Goal: Task Accomplishment & Management: Complete application form

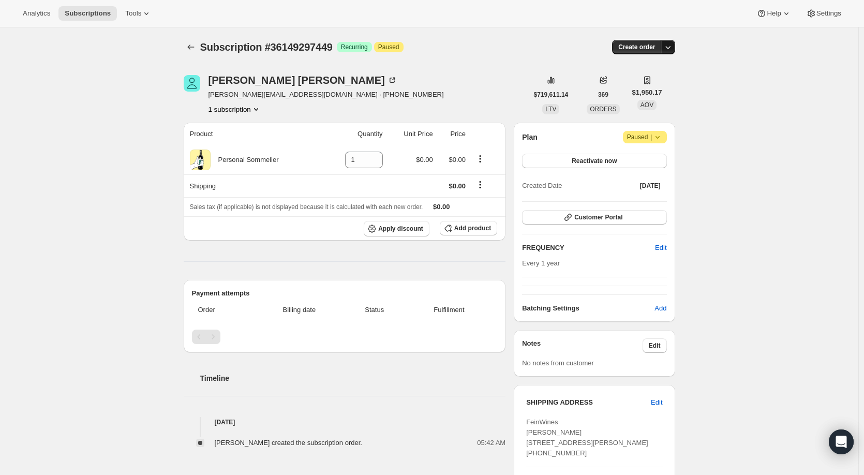
click at [673, 48] on icon "button" at bounding box center [668, 47] width 10 height 10
click at [644, 86] on span "Create custom one-time order" at bounding box center [627, 86] width 90 height 8
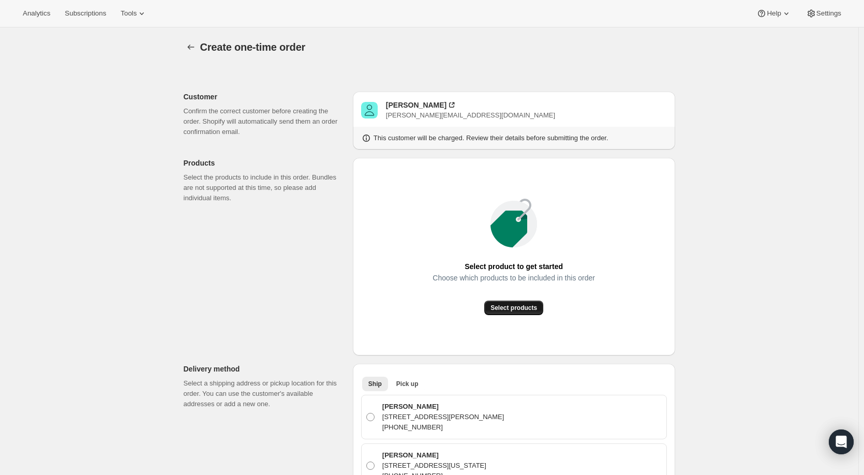
click at [524, 307] on span "Select products" at bounding box center [514, 308] width 47 height 8
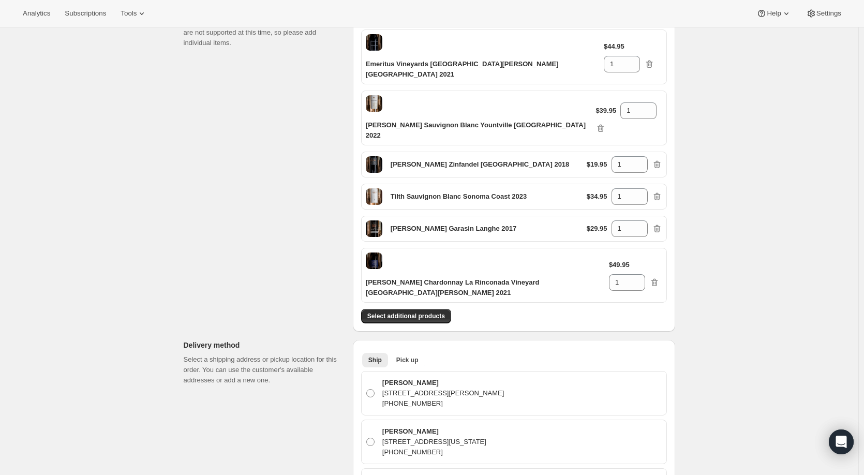
scroll to position [103, 0]
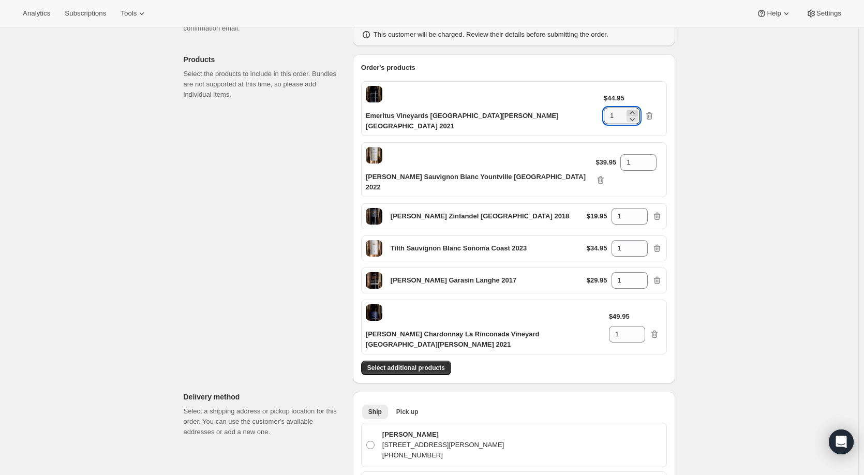
click at [637, 108] on icon at bounding box center [632, 113] width 10 height 10
type input "2"
click at [644, 154] on icon at bounding box center [649, 159] width 10 height 10
type input "2"
click at [642, 212] on icon at bounding box center [639, 213] width 5 height 3
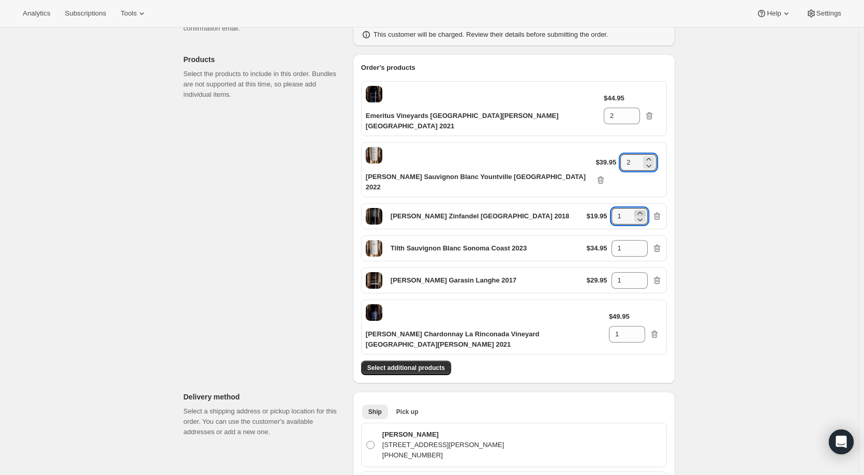
type input "2"
click at [641, 246] on icon at bounding box center [640, 251] width 10 height 10
click at [639, 272] on icon at bounding box center [640, 277] width 10 height 10
type input "2"
click at [643, 326] on icon at bounding box center [637, 331] width 10 height 10
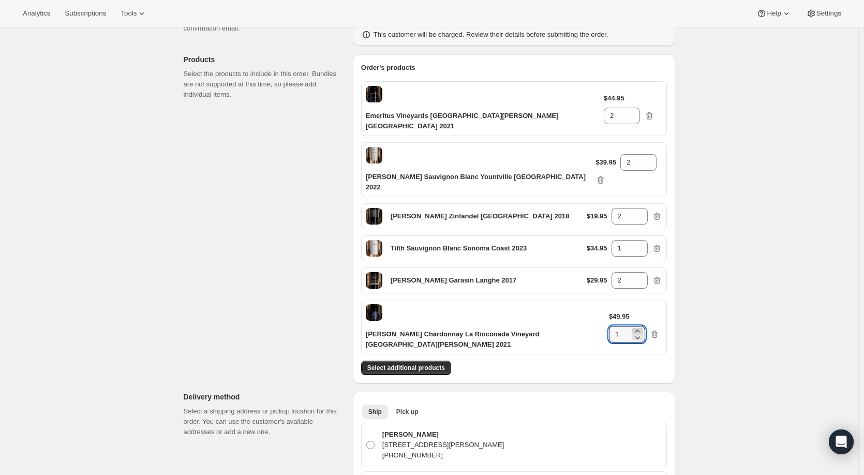
type input "2"
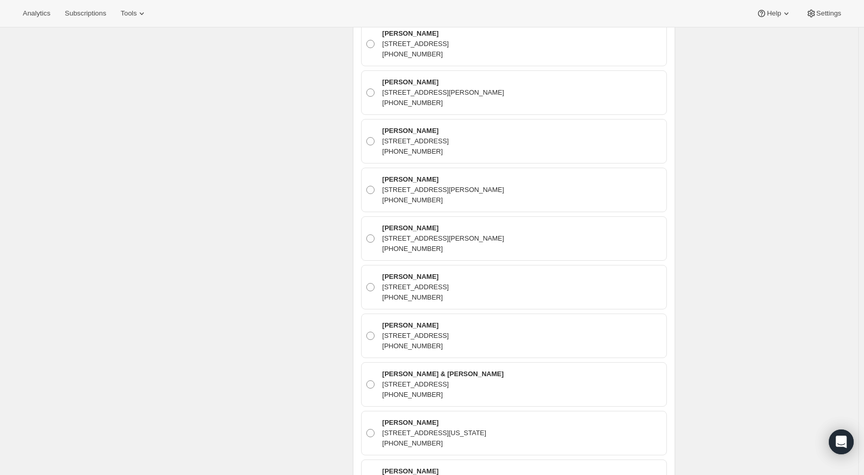
scroll to position [6011, 0]
click at [369, 283] on span at bounding box center [370, 287] width 8 height 8
click at [367, 283] on input "Greg DiDonna 4574 Weeping Willow Dr, El Paso, TX, 79922, United States +1415312…" at bounding box center [366, 283] width 1 height 1
radio input "true"
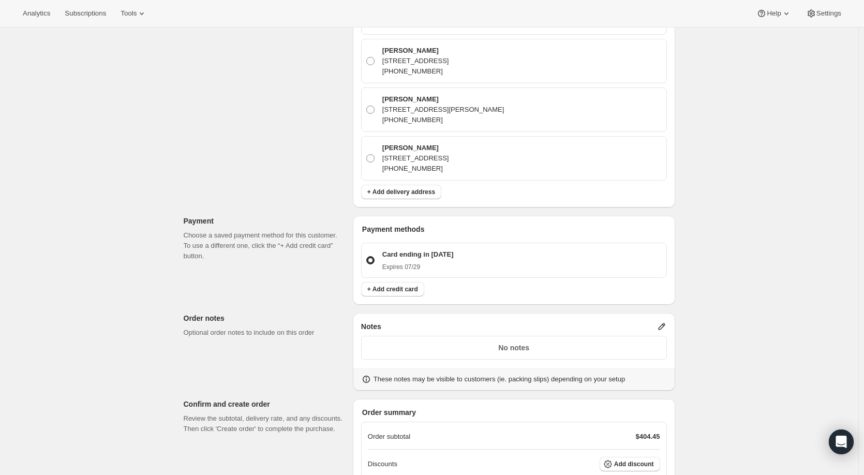
scroll to position [11773, 0]
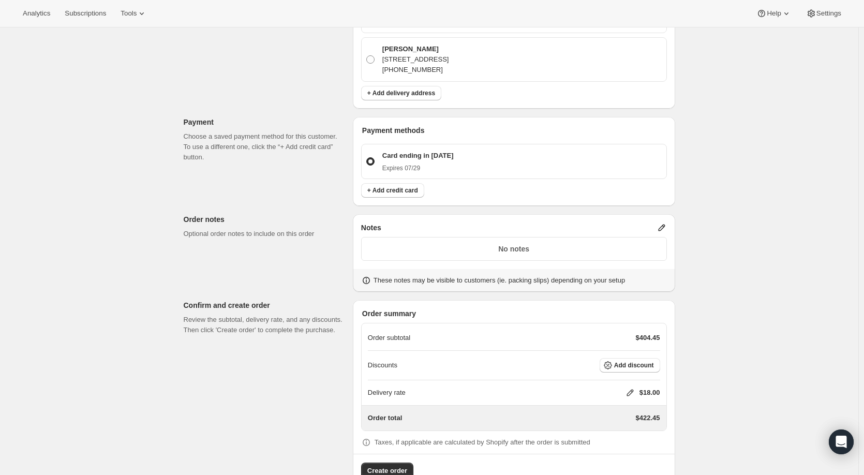
click at [664, 225] on icon at bounding box center [661, 228] width 7 height 7
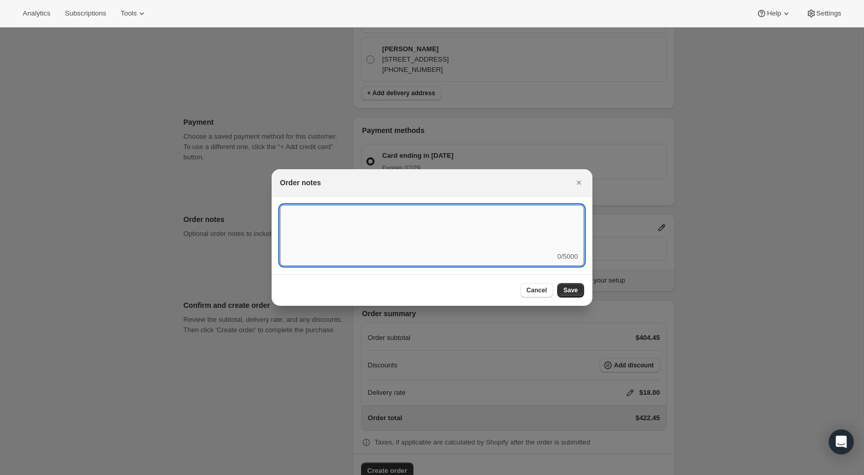
click at [379, 231] on textarea ":r4d:" at bounding box center [432, 228] width 304 height 47
type textarea "Q3"
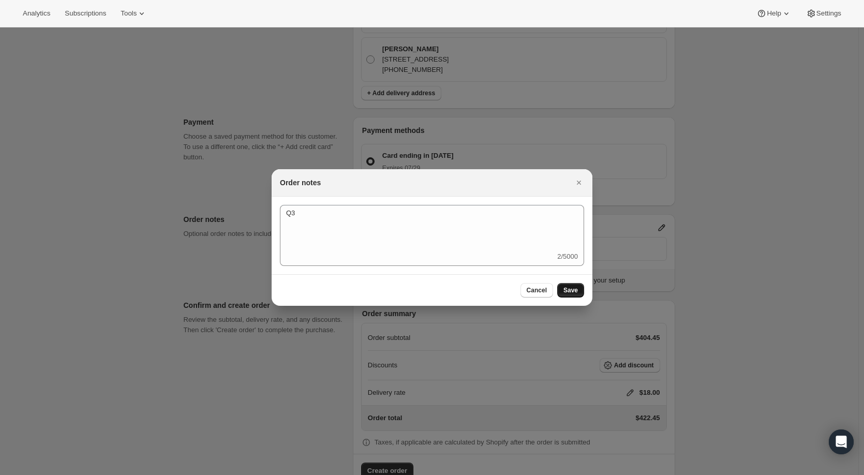
click at [570, 289] on span "Save" at bounding box center [570, 290] width 14 height 8
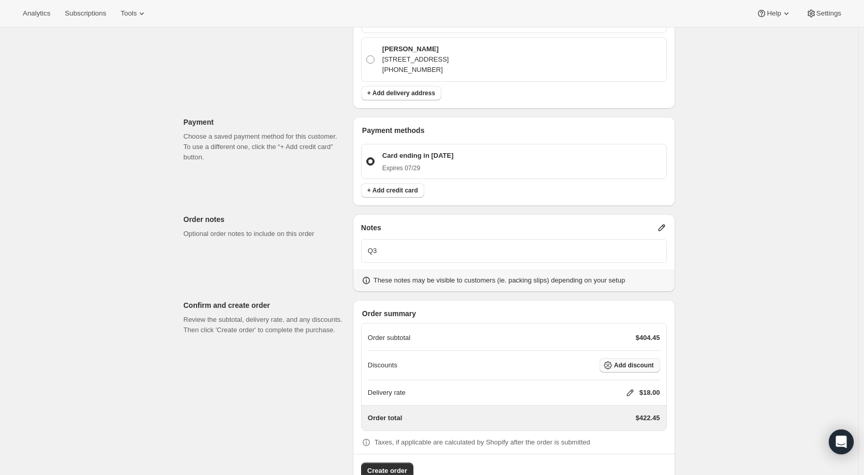
click at [623, 361] on span "Add discount" at bounding box center [634, 365] width 40 height 8
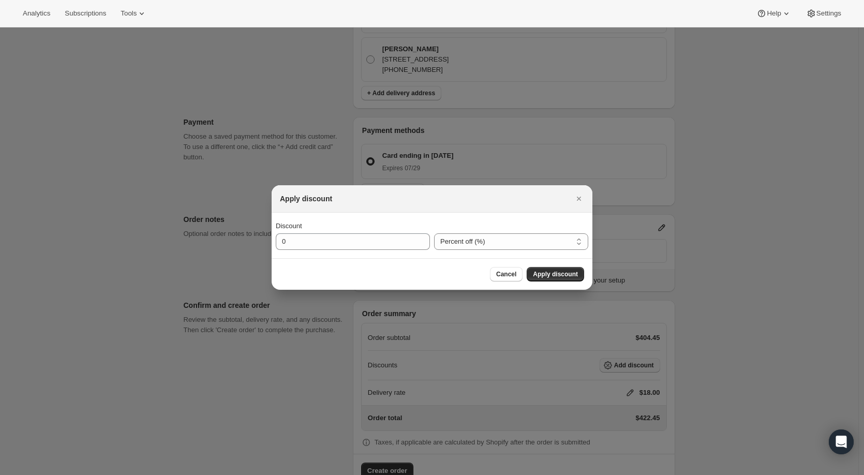
scroll to position [0, 0]
click at [487, 242] on select "Percent off (%) Amount off ($)" at bounding box center [511, 241] width 154 height 17
select select "fixedAmount"
click at [434, 233] on select "Percent off (%) Amount off ($)" at bounding box center [511, 241] width 154 height 17
click at [362, 239] on input "0" at bounding box center [345, 241] width 139 height 17
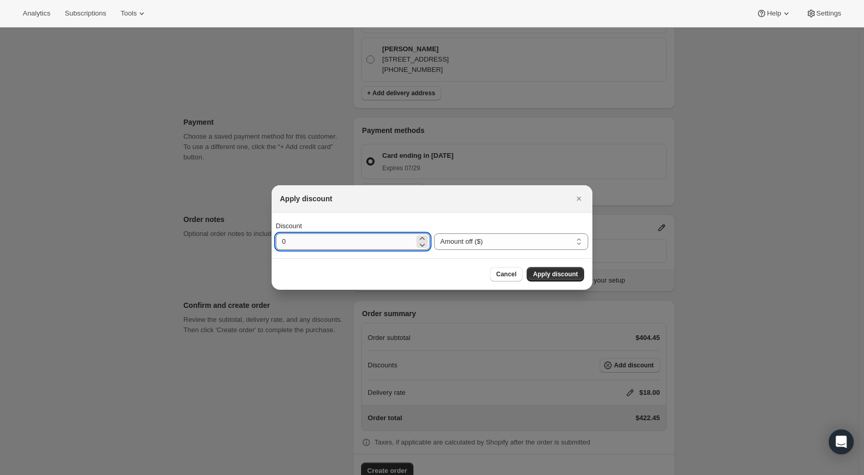
click at [362, 239] on input "0" at bounding box center [345, 241] width 139 height 17
type input "178"
click at [563, 274] on span "Apply discount" at bounding box center [555, 274] width 45 height 8
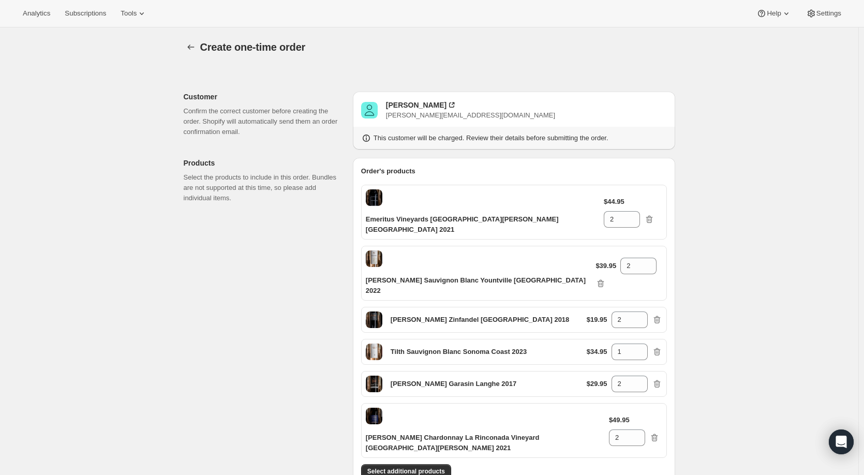
scroll to position [11768, 0]
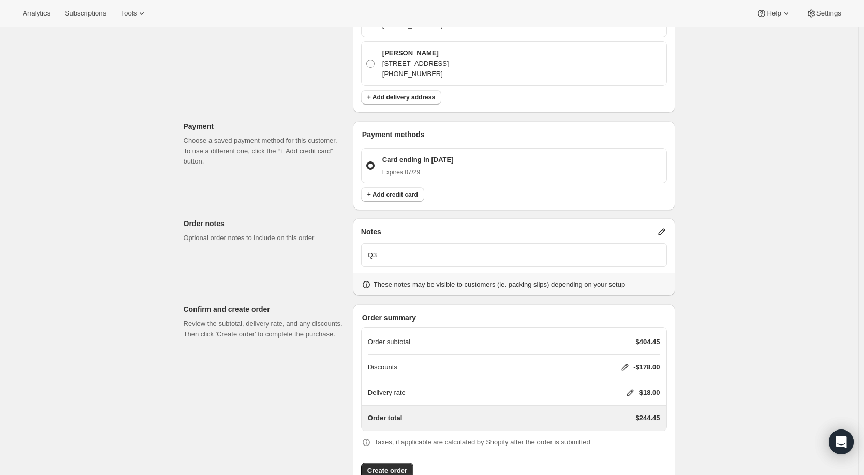
click at [629, 388] on icon at bounding box center [630, 393] width 10 height 10
click at [627, 423] on button "Save" at bounding box center [618, 426] width 27 height 14
click at [398, 466] on span "Create order" at bounding box center [387, 471] width 40 height 10
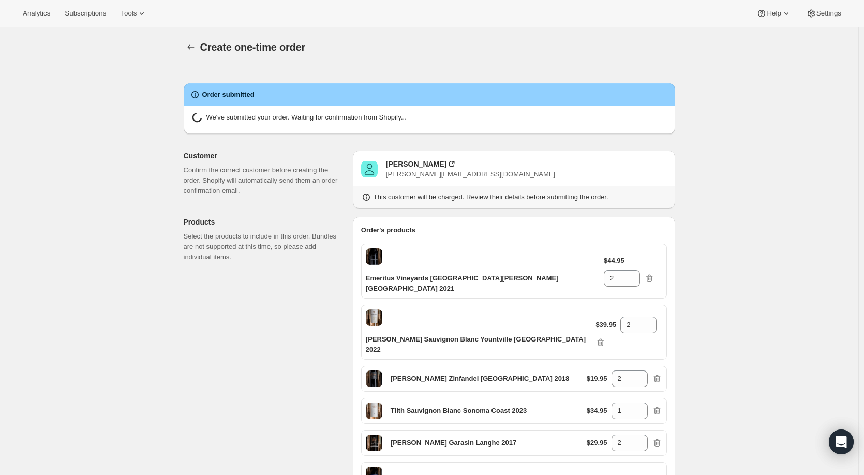
radio input "true"
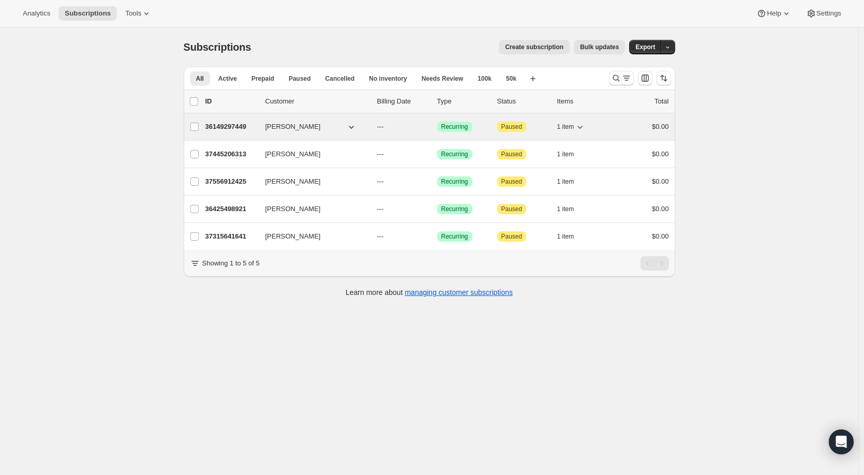
click at [233, 130] on p "36149297449" at bounding box center [231, 127] width 52 height 10
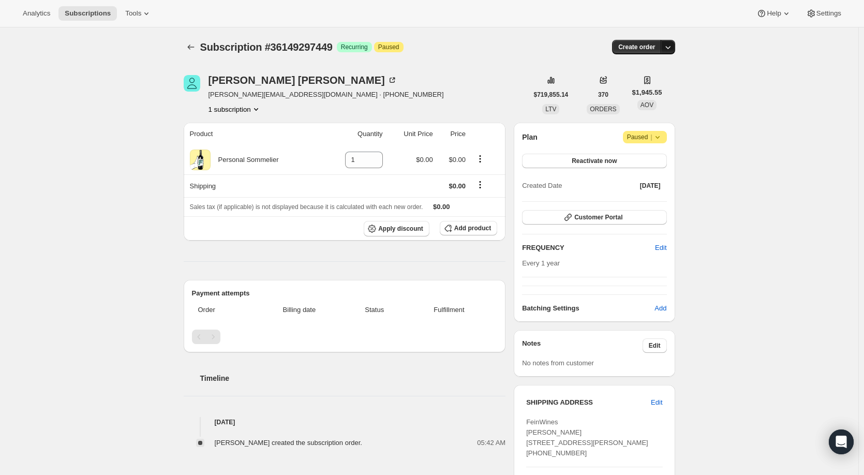
click at [672, 46] on icon "button" at bounding box center [668, 47] width 10 height 10
click at [640, 84] on span "Create custom one-time order" at bounding box center [627, 86] width 90 height 8
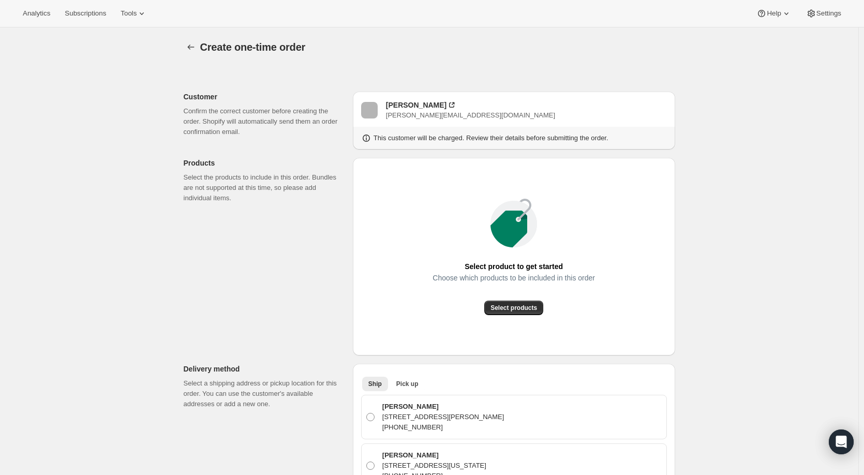
radio input "true"
click at [528, 308] on span "Select products" at bounding box center [514, 308] width 47 height 8
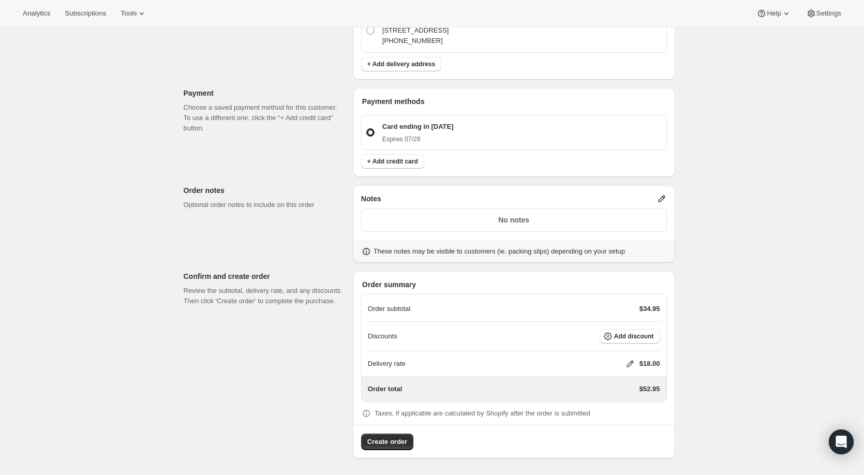
scroll to position [11565, 0]
click at [667, 198] on icon at bounding box center [662, 199] width 10 height 10
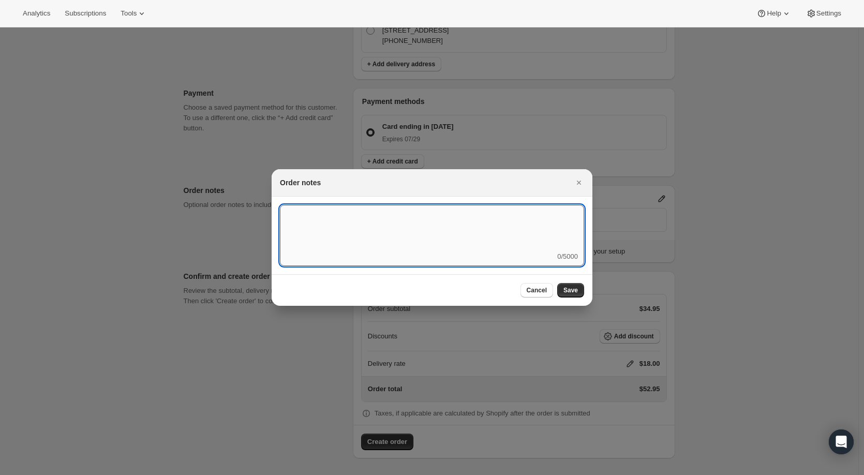
click at [515, 224] on textarea ":r4d:" at bounding box center [432, 228] width 304 height 47
type textarea "discount given on first order"
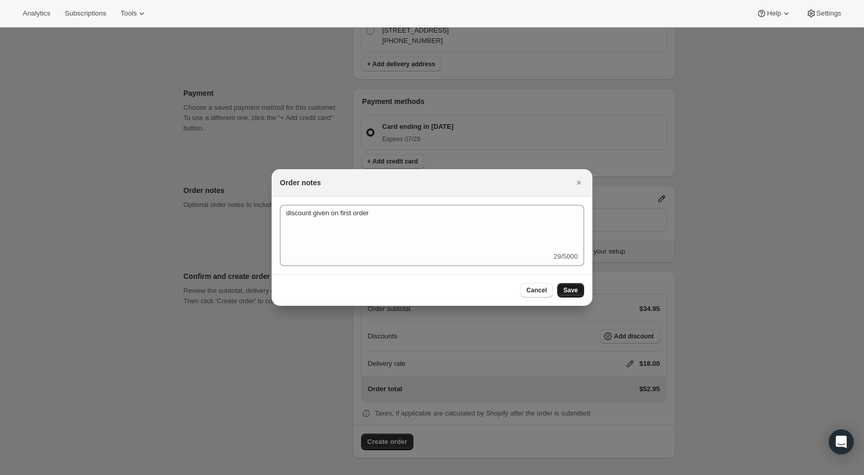
click at [579, 290] on button "Save" at bounding box center [570, 290] width 27 height 14
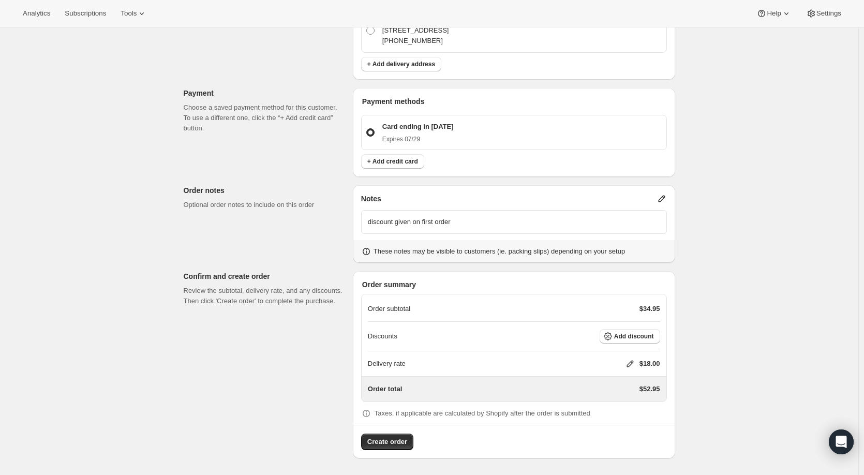
scroll to position [11565, 0]
click at [632, 362] on icon at bounding box center [630, 364] width 7 height 7
click at [617, 433] on span "Save" at bounding box center [618, 437] width 14 height 8
click at [389, 442] on span "Create order" at bounding box center [387, 442] width 40 height 10
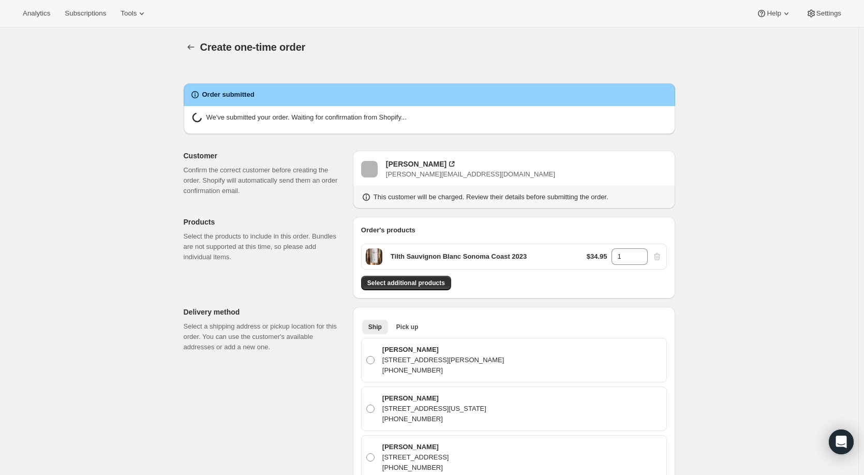
radio input "true"
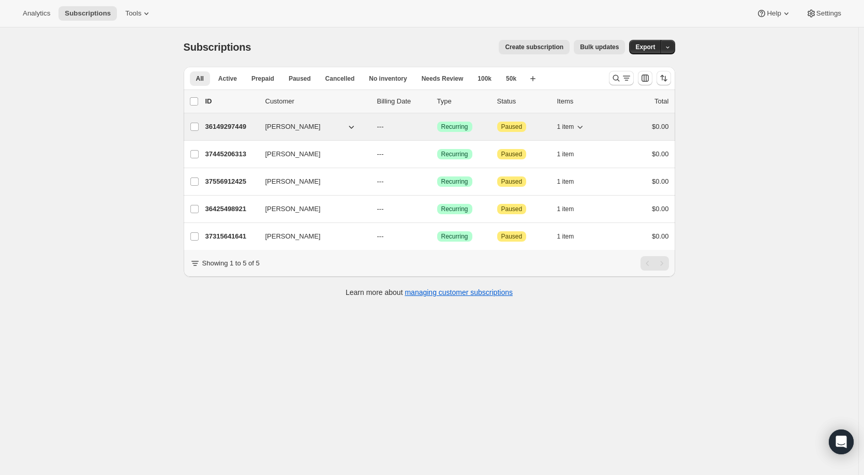
click at [301, 126] on span "[PERSON_NAME]" at bounding box center [292, 127] width 55 height 10
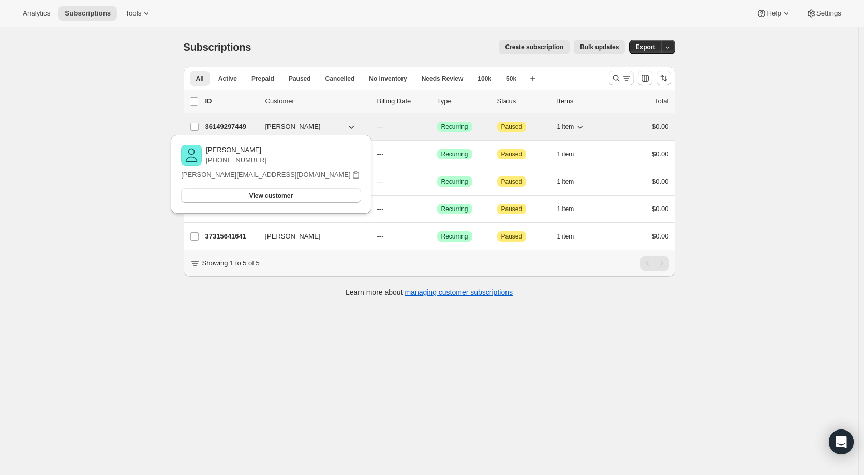
click at [230, 128] on p "36149297449" at bounding box center [231, 127] width 52 height 10
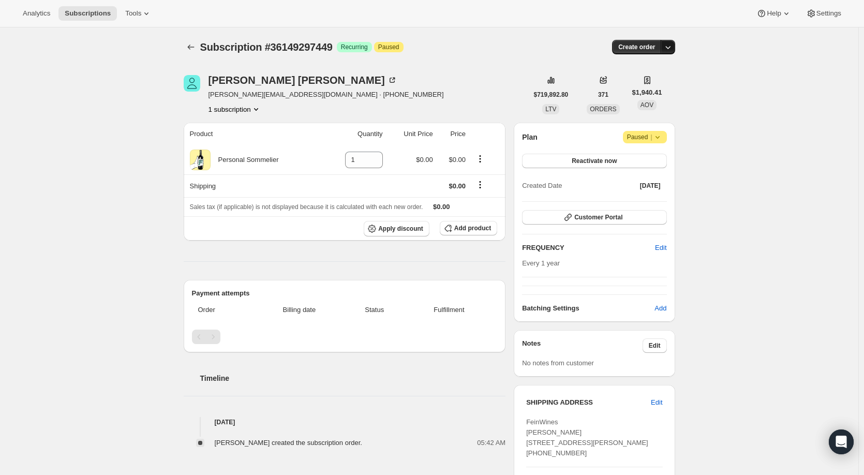
click at [673, 46] on icon "button" at bounding box center [668, 47] width 10 height 10
click at [622, 85] on span "Create custom one-time order" at bounding box center [627, 86] width 90 height 8
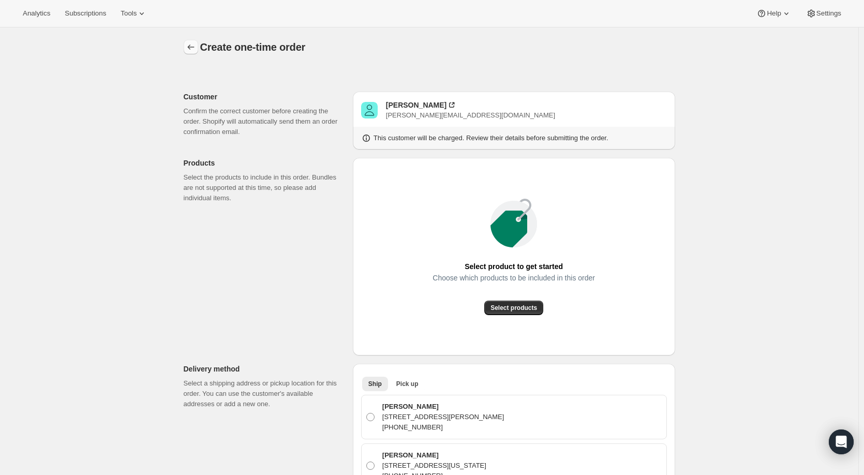
click at [196, 46] on icon "button" at bounding box center [191, 47] width 10 height 10
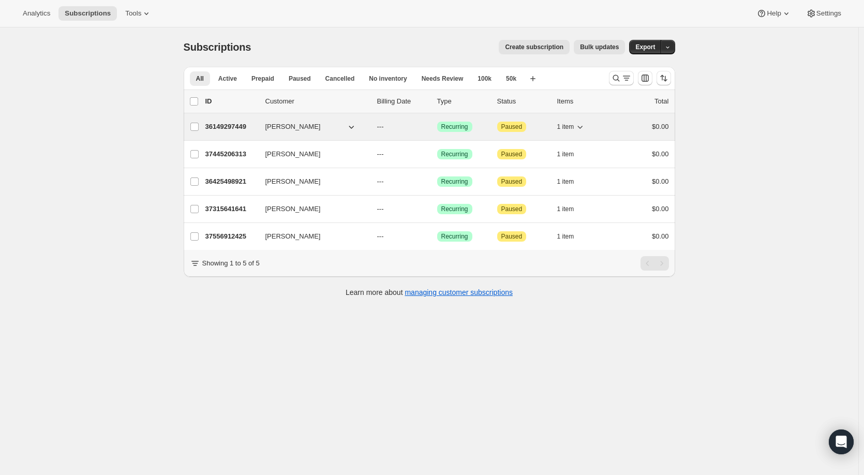
click at [242, 125] on p "36149297449" at bounding box center [231, 127] width 52 height 10
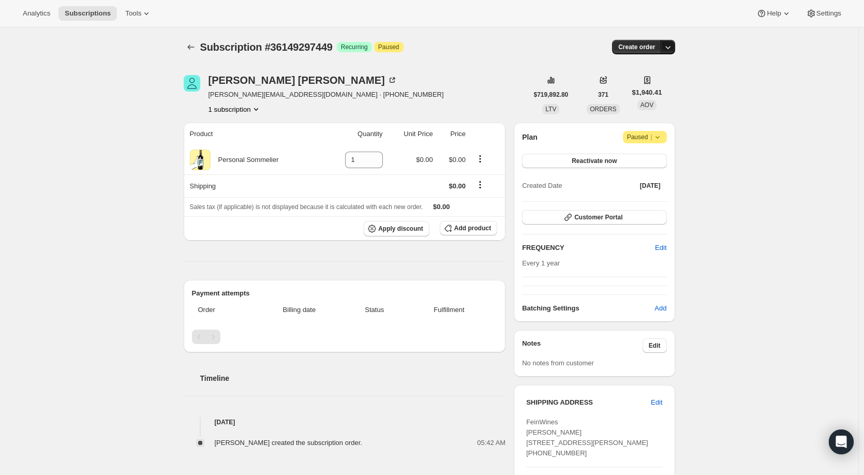
click at [675, 44] on button "button" at bounding box center [668, 47] width 14 height 14
click at [651, 85] on span "Create custom one-time order" at bounding box center [627, 86] width 90 height 8
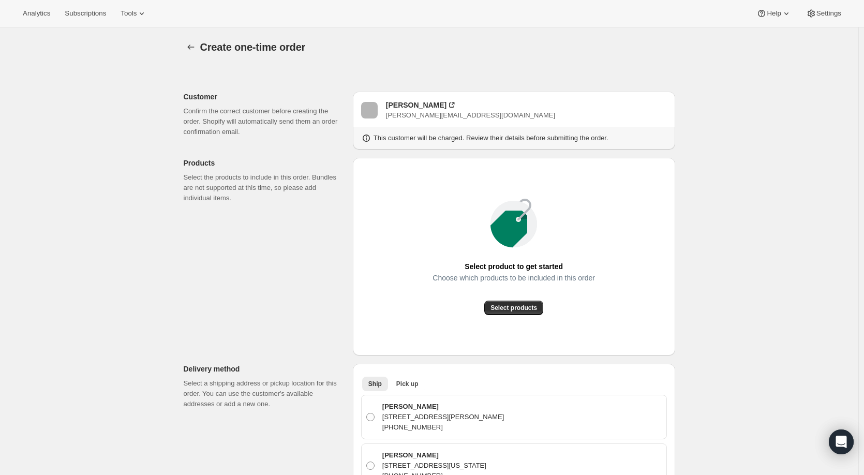
radio input "true"
click at [523, 310] on span "Select products" at bounding box center [514, 308] width 47 height 8
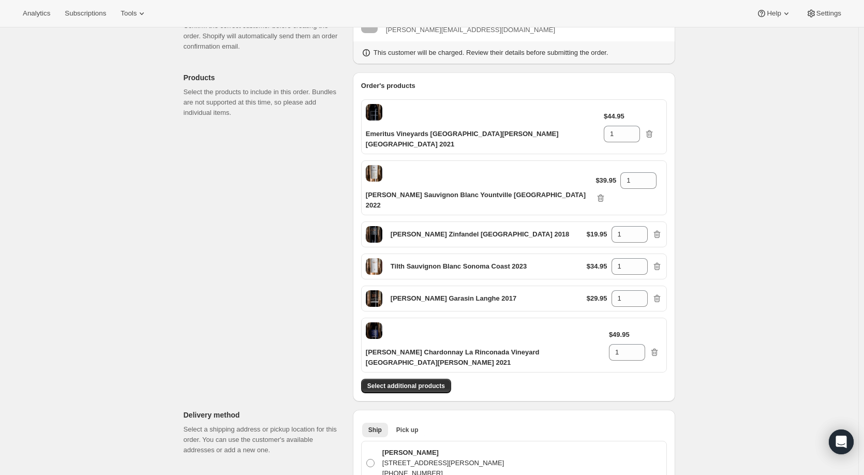
scroll to position [103, 0]
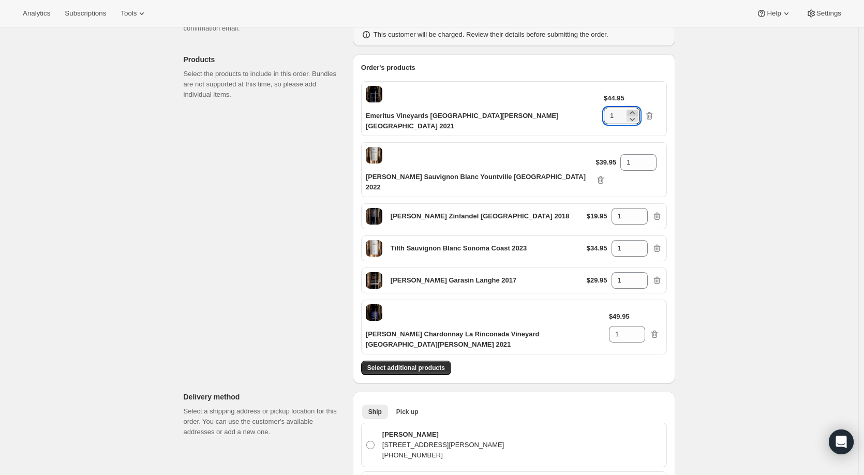
click at [634, 111] on icon at bounding box center [632, 112] width 5 height 3
type input "2"
click at [644, 154] on icon at bounding box center [649, 159] width 10 height 10
type input "2"
click at [642, 212] on icon at bounding box center [639, 213] width 5 height 3
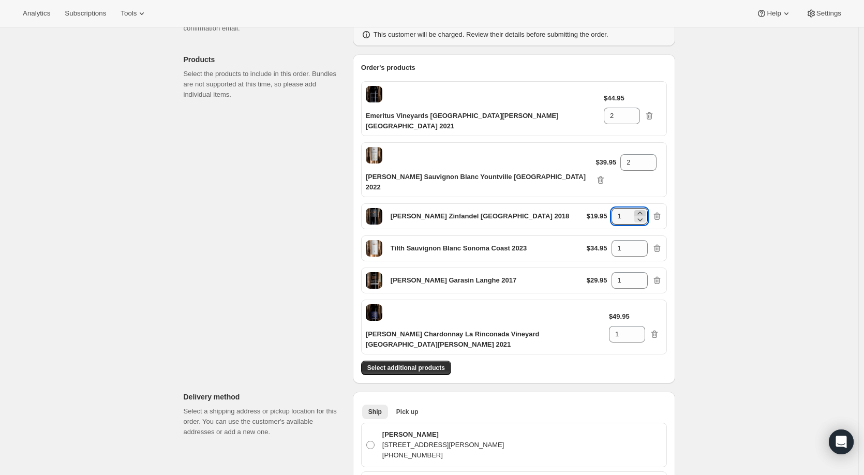
type input "2"
click at [645, 240] on icon at bounding box center [640, 245] width 10 height 10
type input "2"
click at [642, 272] on icon at bounding box center [640, 277] width 10 height 10
type input "2"
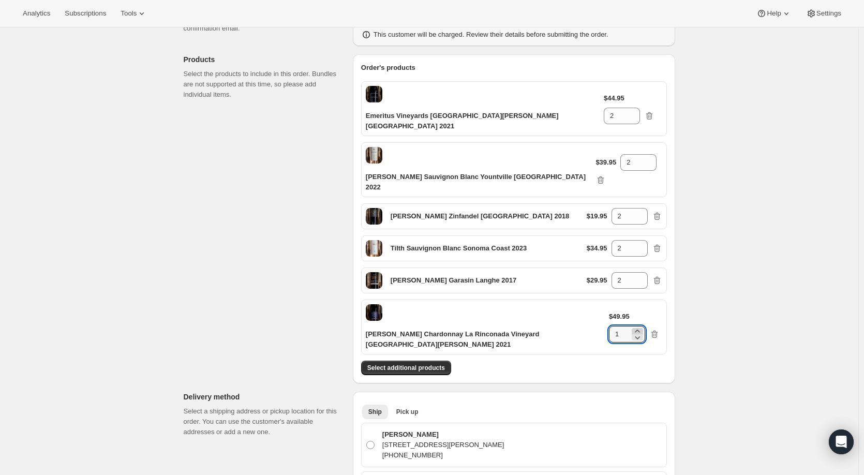
click at [640, 330] on icon at bounding box center [637, 331] width 5 height 3
type input "2"
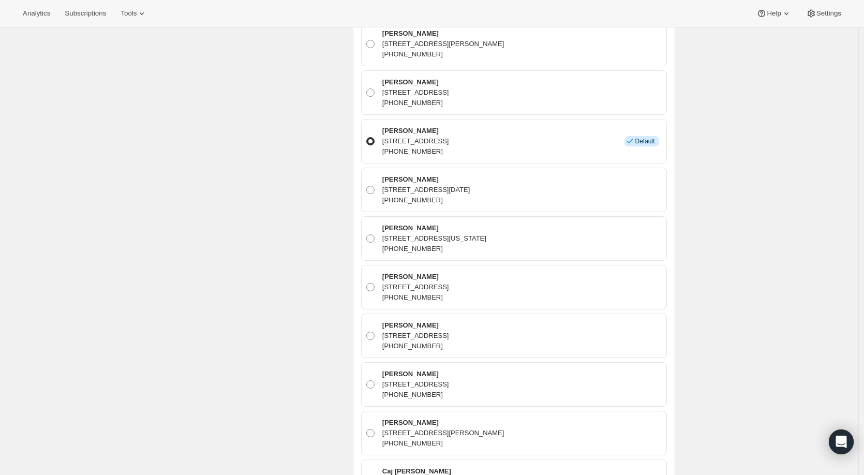
scroll to position [10301, 0]
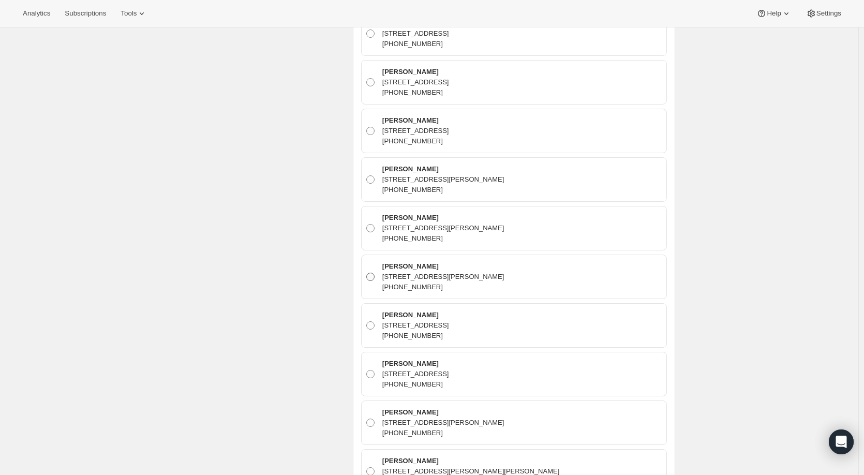
click at [373, 273] on span at bounding box center [370, 277] width 8 height 8
click at [367, 273] on input "Jeff Patmont 1072 Serrano Ct, Lafayette, CA, 94549, United States +14153122728" at bounding box center [366, 273] width 1 height 1
radio input "true"
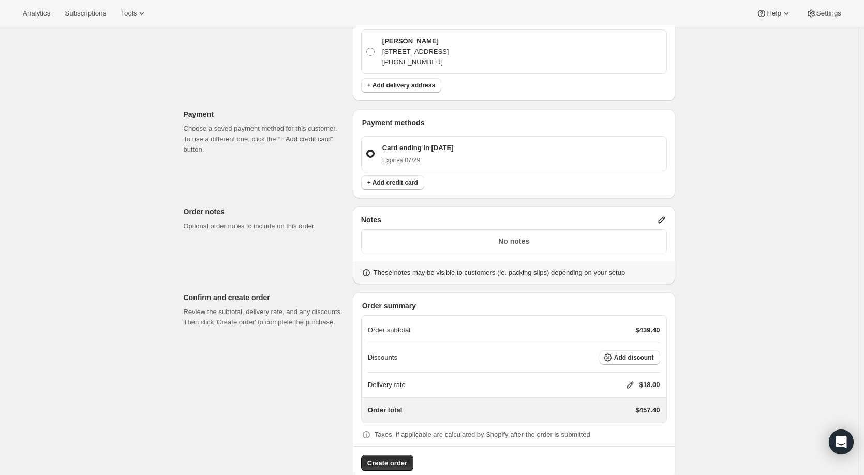
scroll to position [11773, 0]
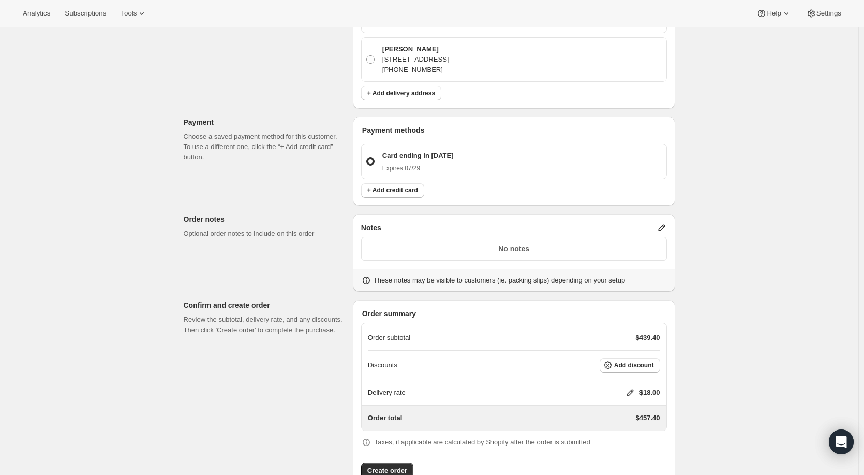
click at [665, 214] on div "Notes No notes These notes may be visible to customers (ie. packing slips) depe…" at bounding box center [514, 253] width 322 height 78
click at [665, 225] on icon at bounding box center [661, 228] width 7 height 7
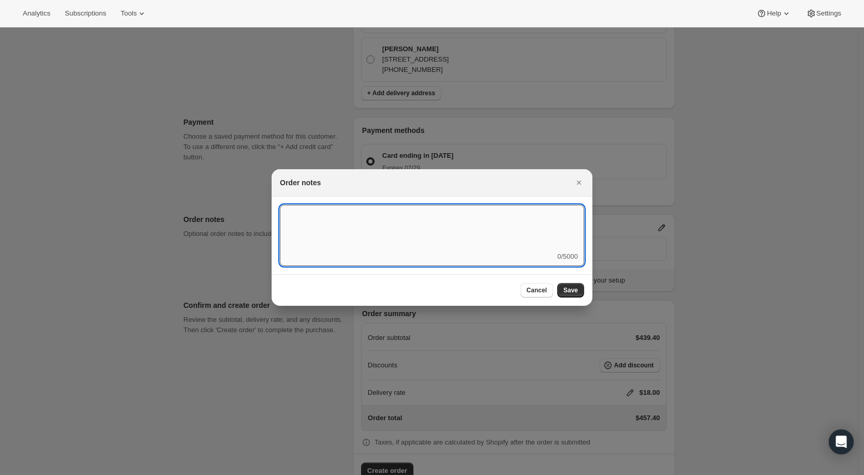
click at [328, 233] on textarea ":r4d:" at bounding box center [432, 228] width 304 height 47
type textarea "Q3"
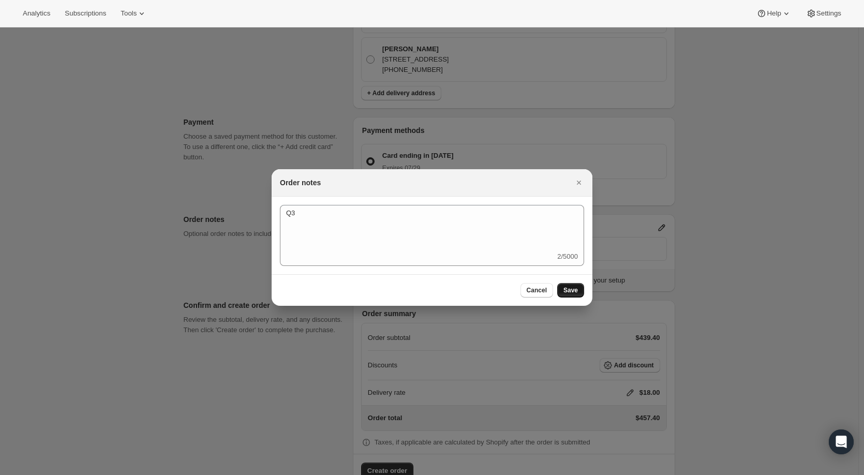
click at [576, 293] on span "Save" at bounding box center [570, 290] width 14 height 8
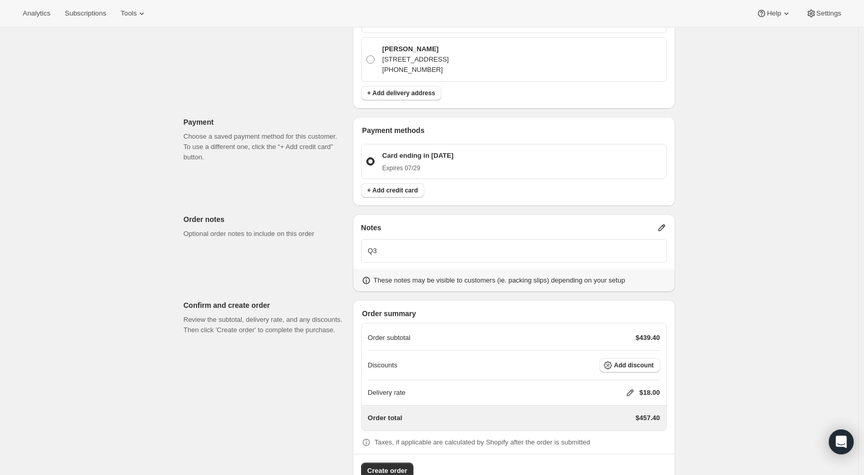
click at [631, 390] on icon at bounding box center [630, 393] width 7 height 7
click at [628, 424] on button "Save" at bounding box center [618, 426] width 27 height 14
click at [640, 361] on span "Add discount" at bounding box center [634, 365] width 40 height 8
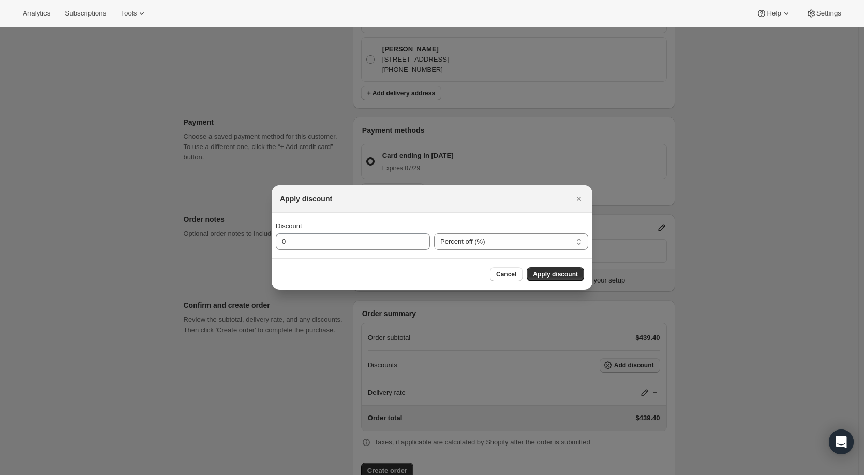
scroll to position [0, 0]
click at [508, 241] on select "Percent off (%) Amount off ($)" at bounding box center [511, 241] width 154 height 17
select select "fixedAmount"
click at [434, 233] on select "Percent off (%) Amount off ($)" at bounding box center [511, 241] width 154 height 17
click at [300, 243] on input "0" at bounding box center [345, 241] width 139 height 17
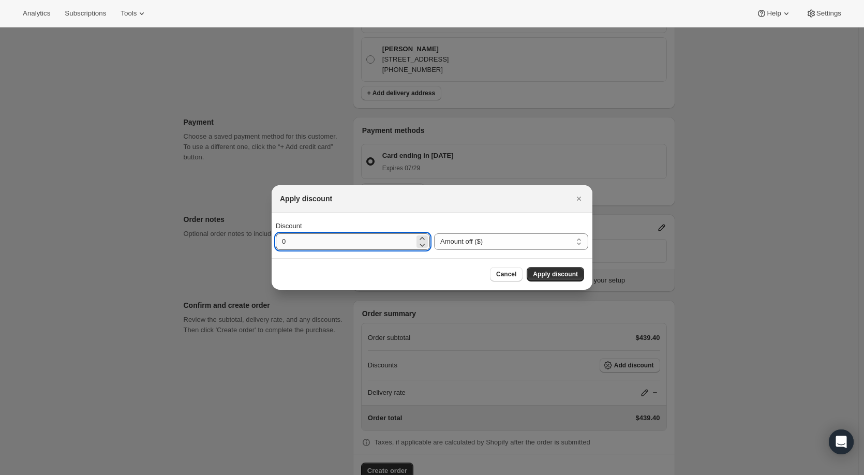
click at [300, 243] on input "0" at bounding box center [345, 241] width 139 height 17
type input "213.4"
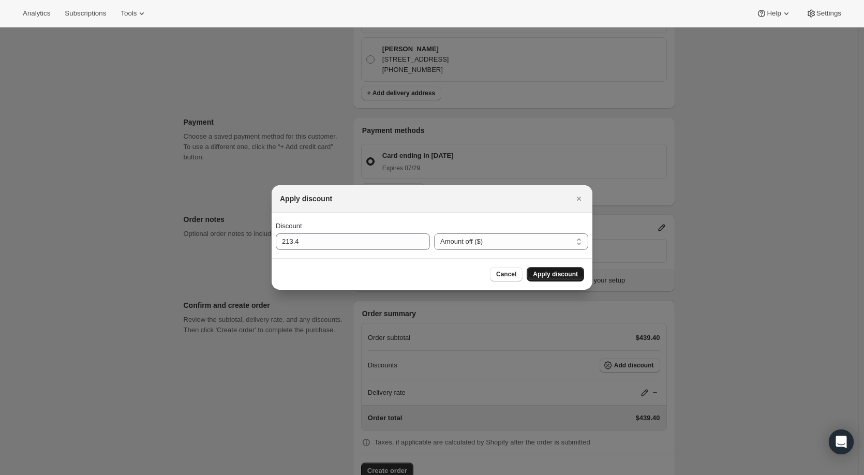
click at [549, 273] on span "Apply discount" at bounding box center [555, 274] width 45 height 8
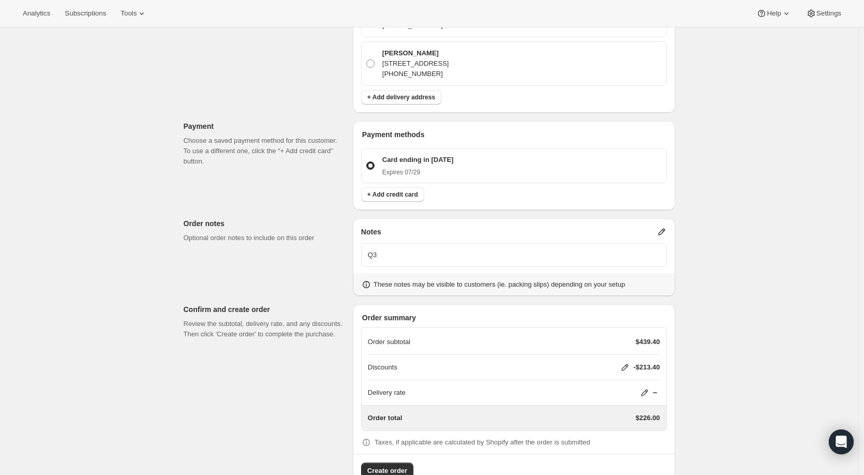
click at [402, 466] on span "Create order" at bounding box center [387, 471] width 40 height 10
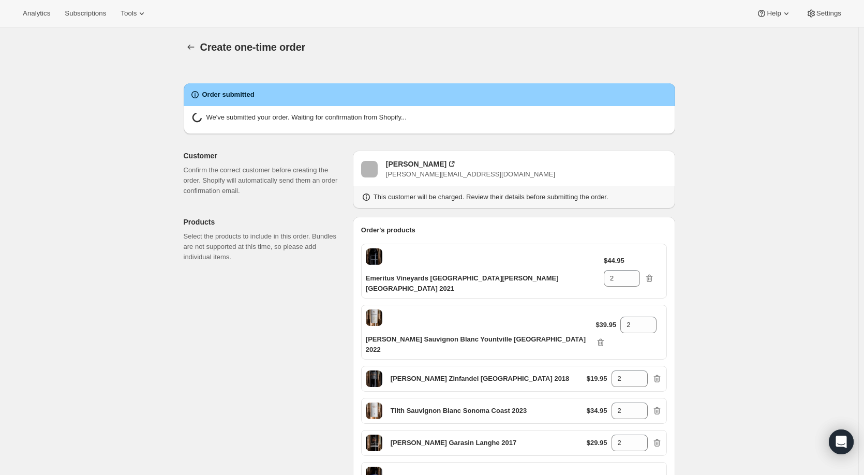
radio input "true"
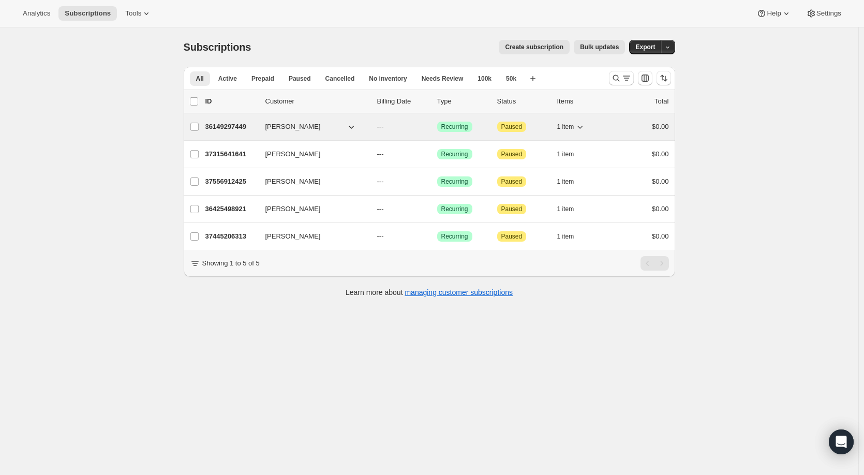
click at [261, 130] on div "36149297449 [PERSON_NAME] --- Success Recurring Attention Paused 1 item $0.00" at bounding box center [437, 127] width 464 height 14
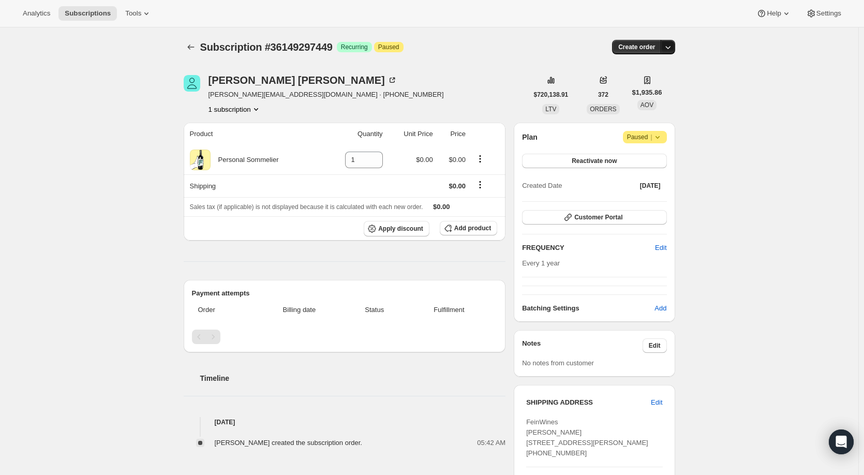
click at [671, 48] on icon "button" at bounding box center [667, 47] width 5 height 3
click at [644, 86] on span "Create custom one-time order" at bounding box center [627, 86] width 90 height 8
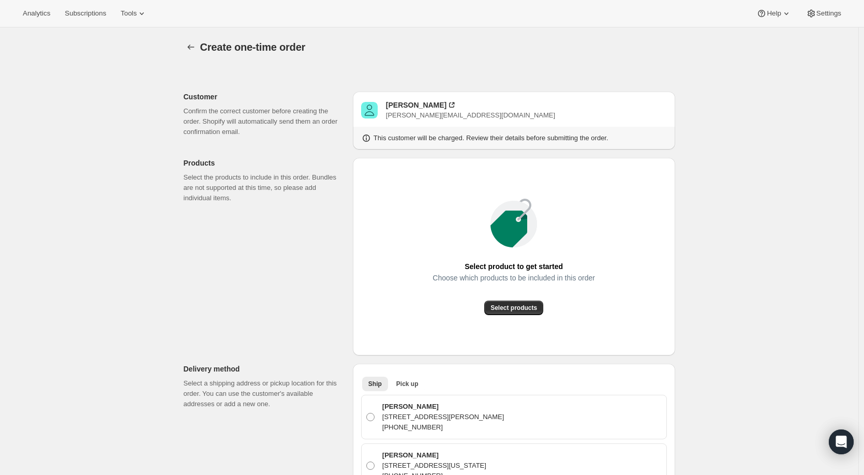
radio input "true"
click at [522, 306] on span "Select products" at bounding box center [514, 308] width 47 height 8
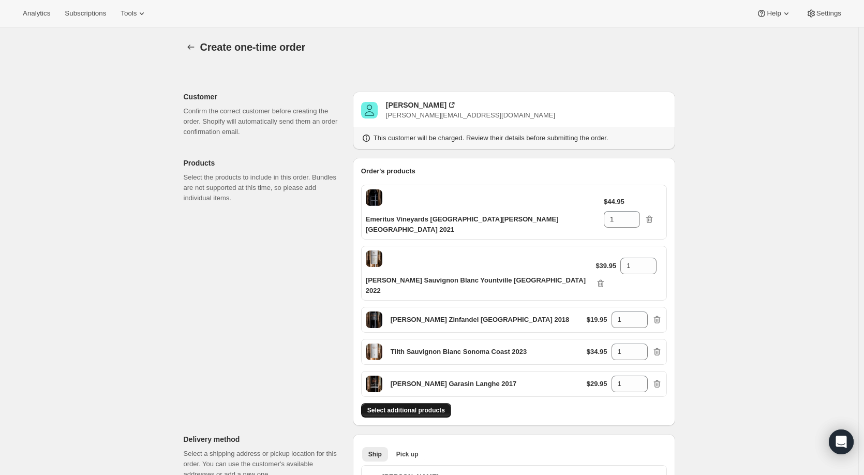
click at [428, 406] on span "Select additional products" at bounding box center [406, 410] width 78 height 8
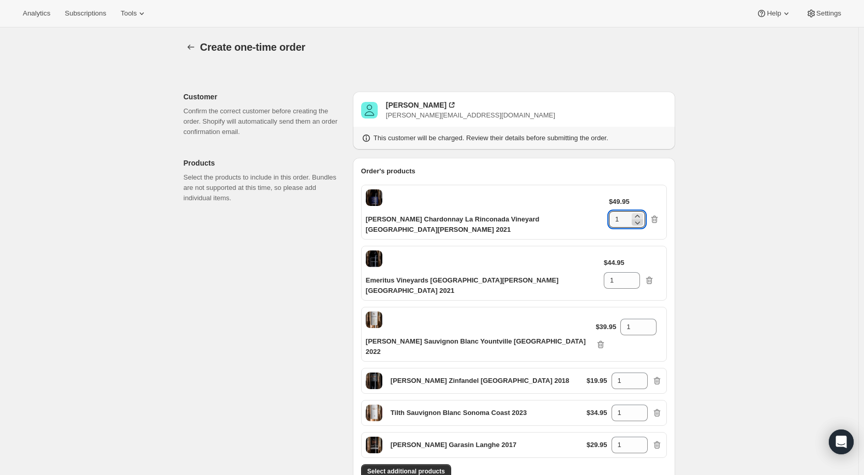
click at [643, 217] on icon at bounding box center [637, 222] width 10 height 10
click at [643, 211] on icon at bounding box center [637, 216] width 10 height 10
type input "2"
click at [637, 272] on icon at bounding box center [632, 277] width 10 height 10
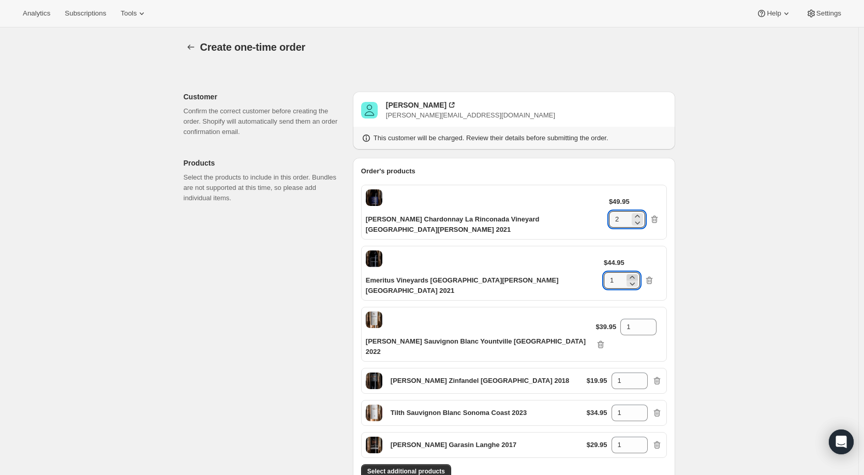
type input "2"
click at [646, 319] on icon at bounding box center [649, 324] width 10 height 10
type input "2"
click at [644, 373] on icon at bounding box center [640, 378] width 10 height 10
type input "2"
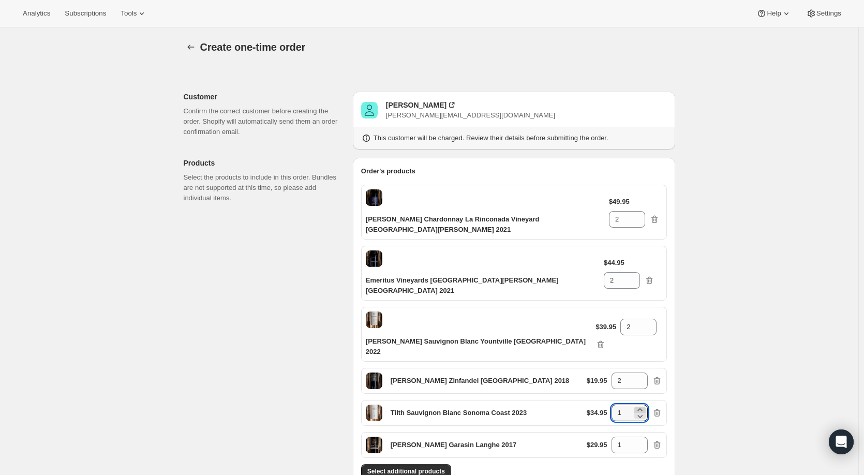
click at [644, 405] on icon at bounding box center [640, 410] width 10 height 10
type input "2"
click at [642, 440] on icon at bounding box center [639, 441] width 5 height 3
type input "2"
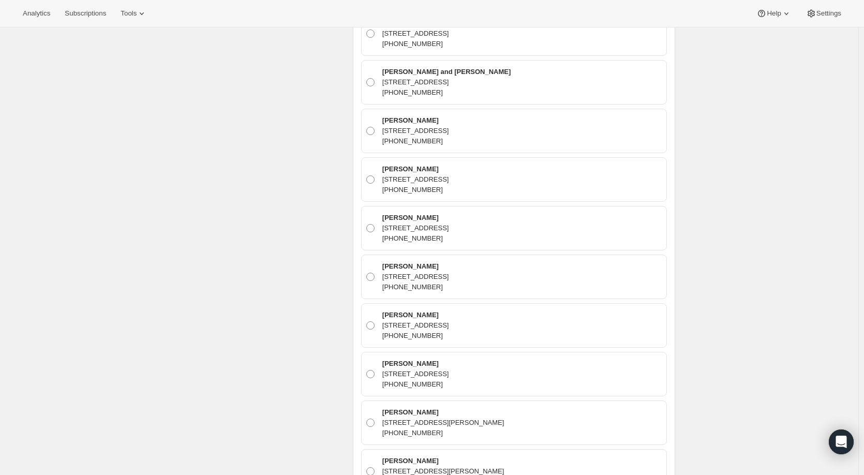
scroll to position [10690, 0]
click at [375, 273] on span at bounding box center [370, 277] width 8 height 8
click at [367, 273] on input "Liz Rogers 509 N 6th St, Alpine, TX, 79830, United States +14153122728" at bounding box center [366, 273] width 1 height 1
radio input "true"
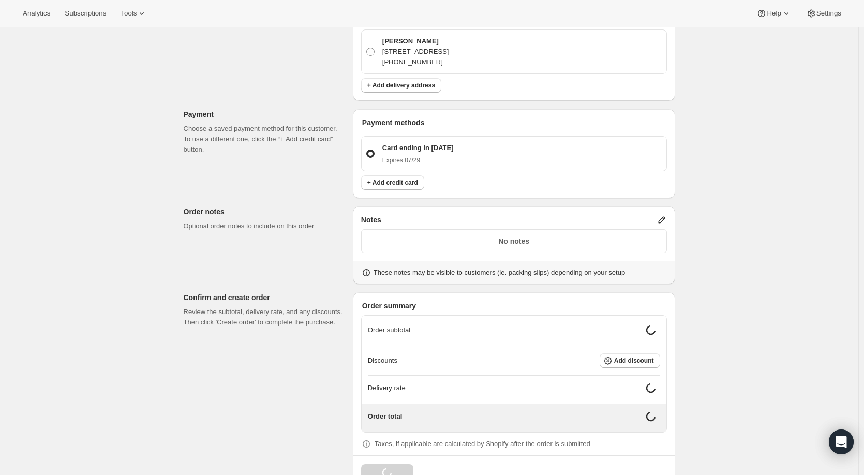
scroll to position [11773, 0]
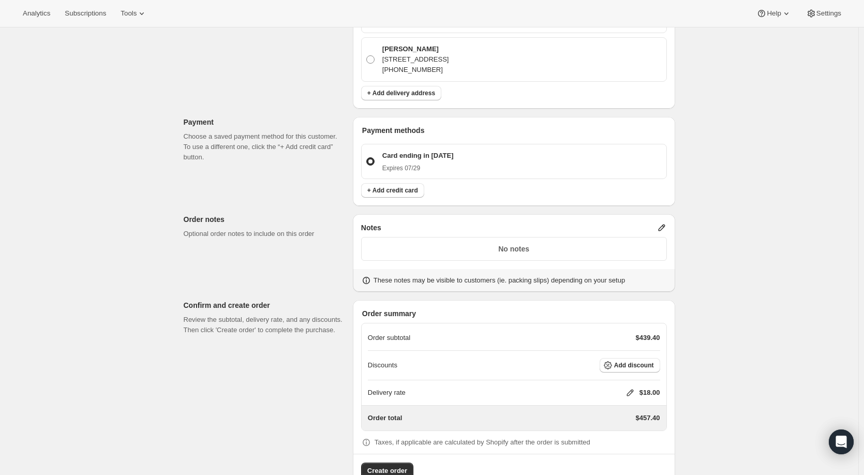
click at [666, 222] on icon at bounding box center [662, 227] width 10 height 10
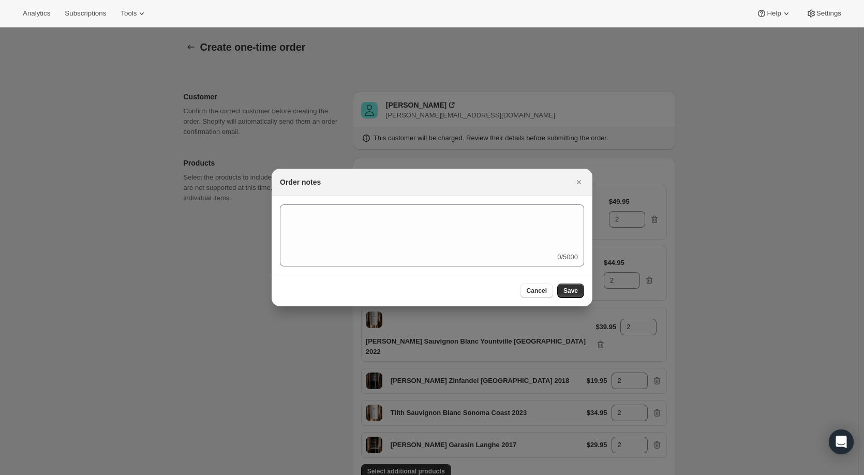
scroll to position [0, 0]
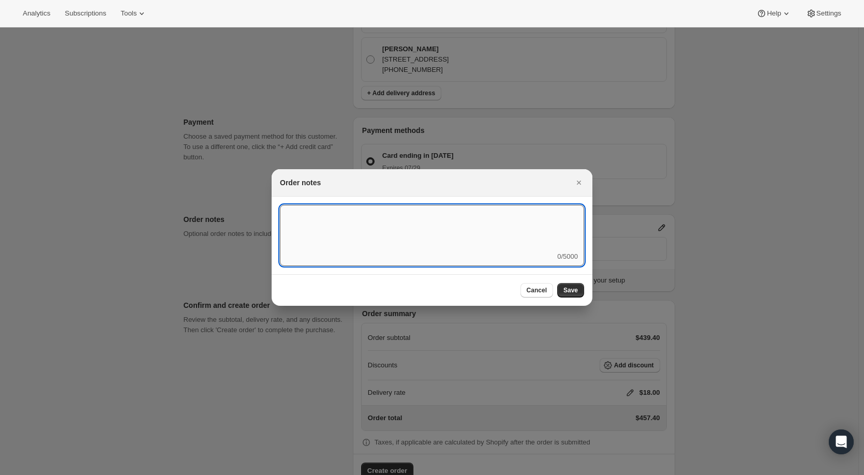
click at [411, 223] on textarea ":r4f:" at bounding box center [432, 228] width 304 height 47
type textarea "q3"
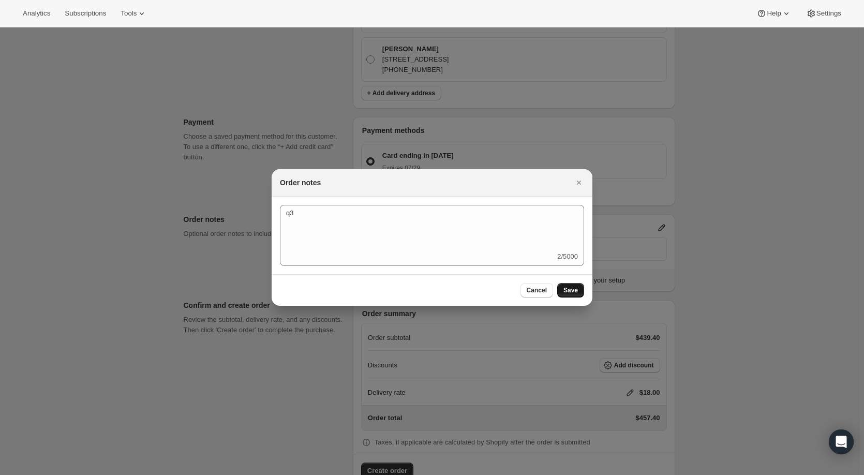
click at [575, 289] on span "Save" at bounding box center [570, 290] width 14 height 8
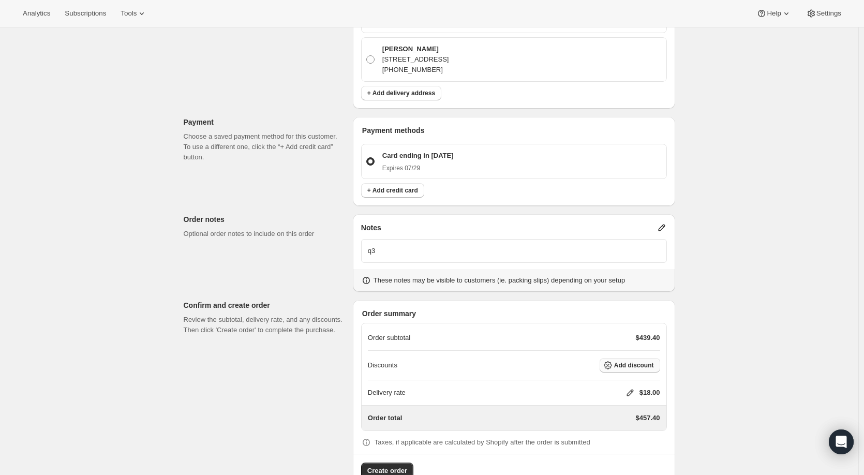
click at [636, 361] on span "Add discount" at bounding box center [634, 365] width 40 height 8
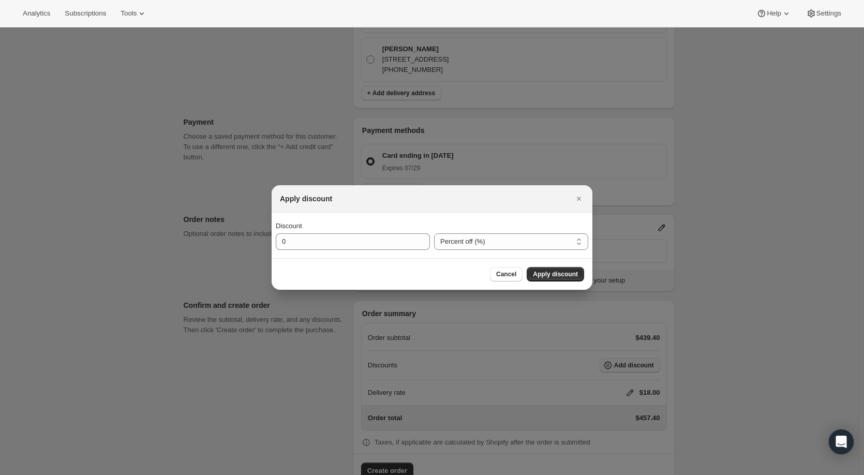
scroll to position [0, 0]
click at [537, 242] on select "Percent off (%) Amount off ($)" at bounding box center [511, 241] width 154 height 17
select select "fixedAmount"
click at [434, 233] on select "Percent off (%) Amount off ($)" at bounding box center [511, 241] width 154 height 17
click at [361, 242] on input "0" at bounding box center [345, 241] width 139 height 17
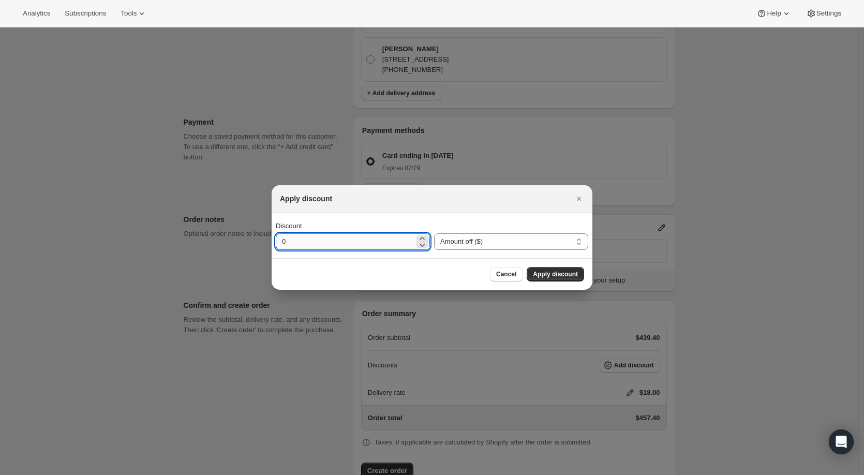
click at [361, 242] on input "0" at bounding box center [345, 241] width 139 height 17
type input "213.4"
click at [415, 272] on div "Cancel Apply discount" at bounding box center [432, 274] width 304 height 14
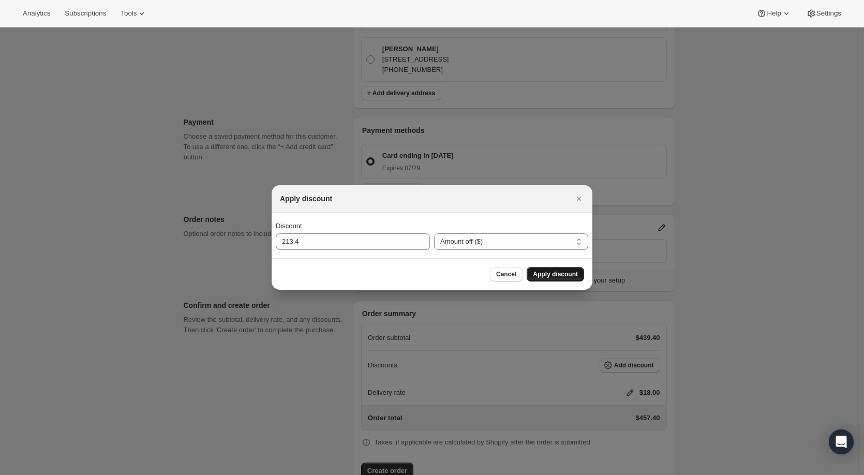
click at [559, 275] on span "Apply discount" at bounding box center [555, 274] width 45 height 8
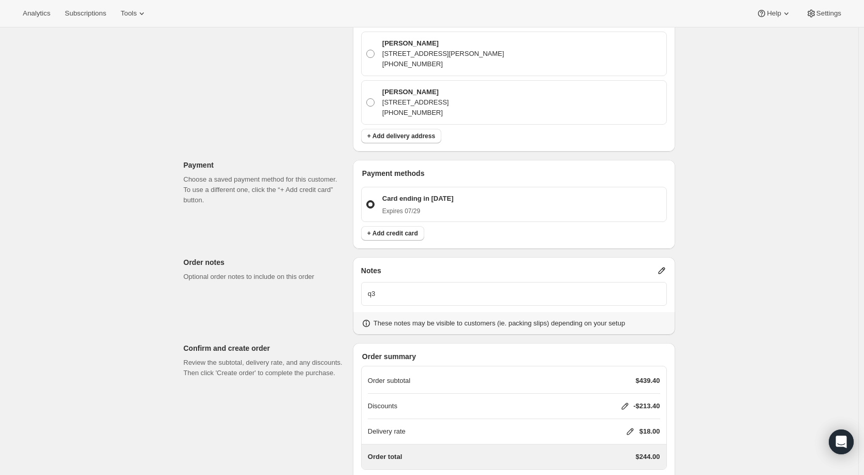
scroll to position [11768, 0]
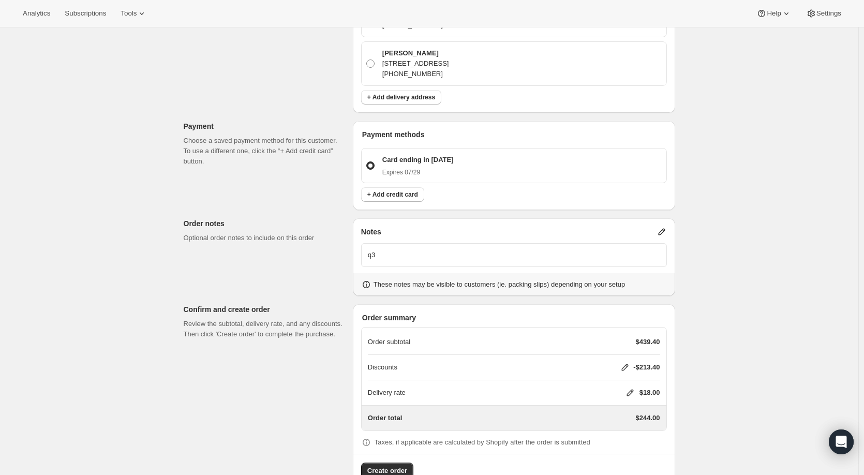
click at [630, 388] on icon at bounding box center [630, 393] width 10 height 10
click at [625, 422] on button "Save" at bounding box center [618, 426] width 27 height 14
click at [403, 466] on span "Create order" at bounding box center [387, 471] width 40 height 10
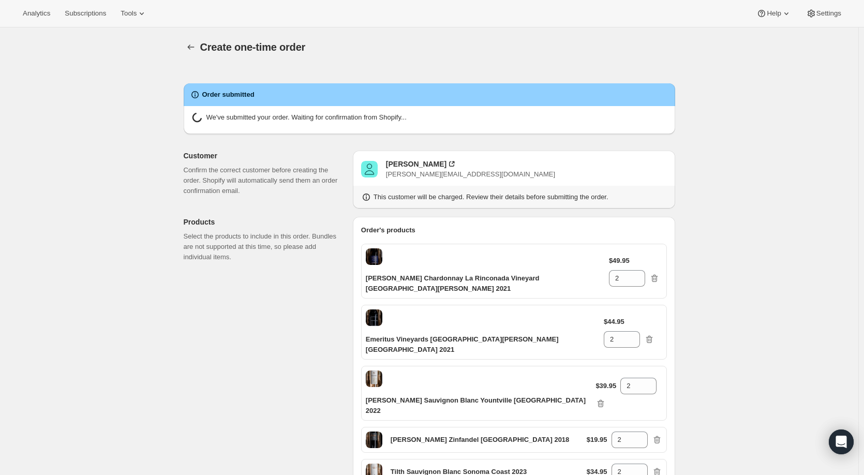
radio input "true"
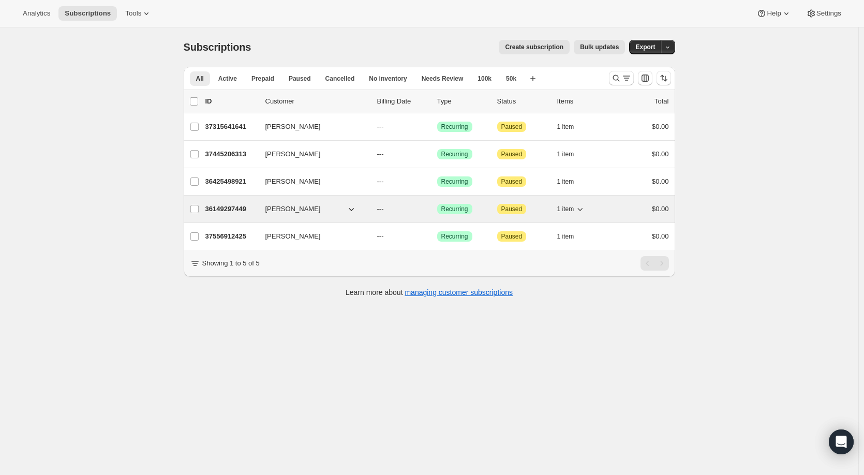
click at [239, 208] on p "36149297449" at bounding box center [231, 209] width 52 height 10
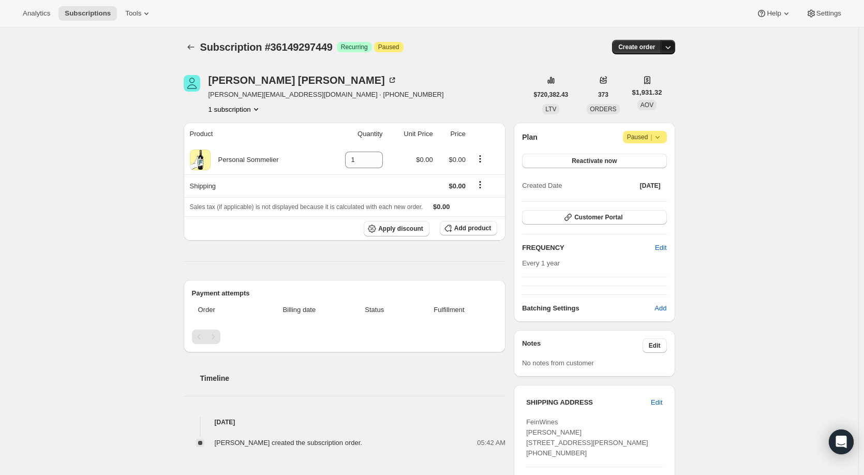
click at [670, 44] on icon "button" at bounding box center [668, 47] width 10 height 10
click at [644, 87] on span "Create custom one-time order" at bounding box center [627, 86] width 90 height 8
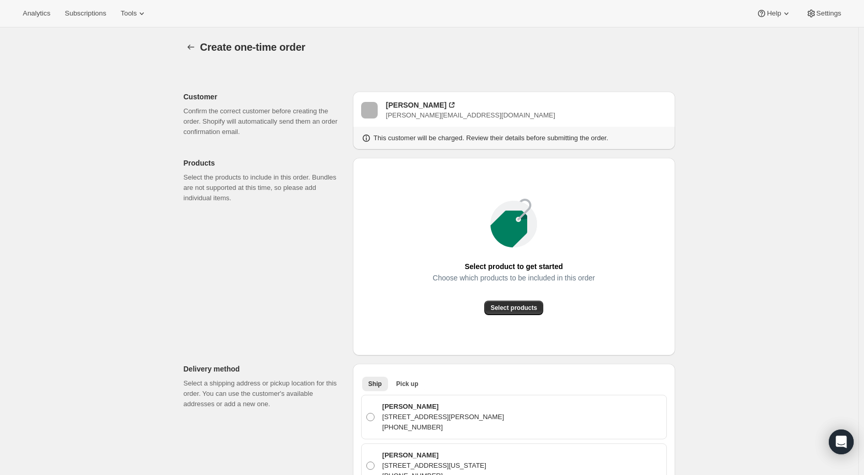
radio input "true"
click at [514, 311] on span "Select products" at bounding box center [514, 308] width 47 height 8
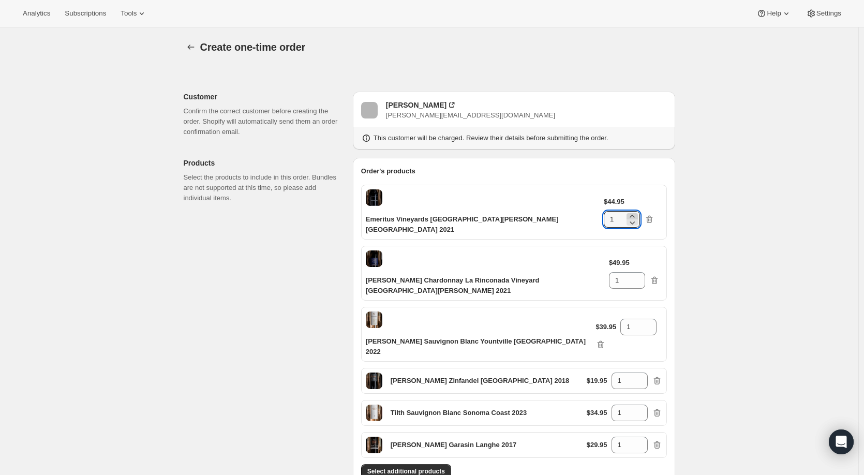
click at [637, 211] on icon at bounding box center [632, 216] width 10 height 10
type input "2"
click at [640, 276] on icon at bounding box center [637, 277] width 5 height 3
type input "2"
click at [644, 319] on icon at bounding box center [649, 324] width 10 height 10
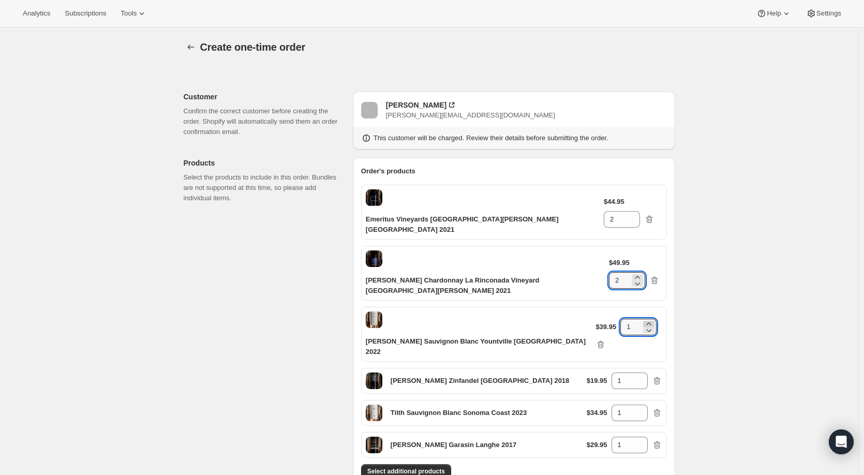
type input "2"
click at [642, 373] on icon at bounding box center [640, 378] width 10 height 10
type input "2"
click at [642, 405] on icon at bounding box center [640, 410] width 10 height 10
type input "2"
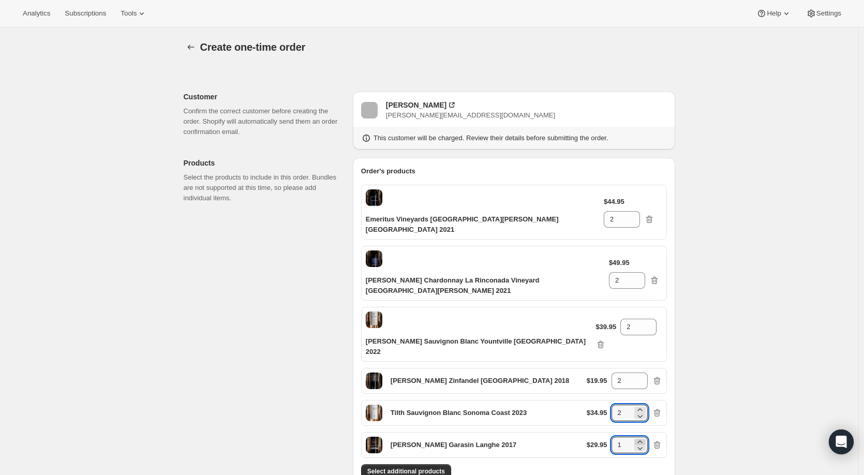
click at [644, 437] on icon at bounding box center [640, 442] width 10 height 10
type input "2"
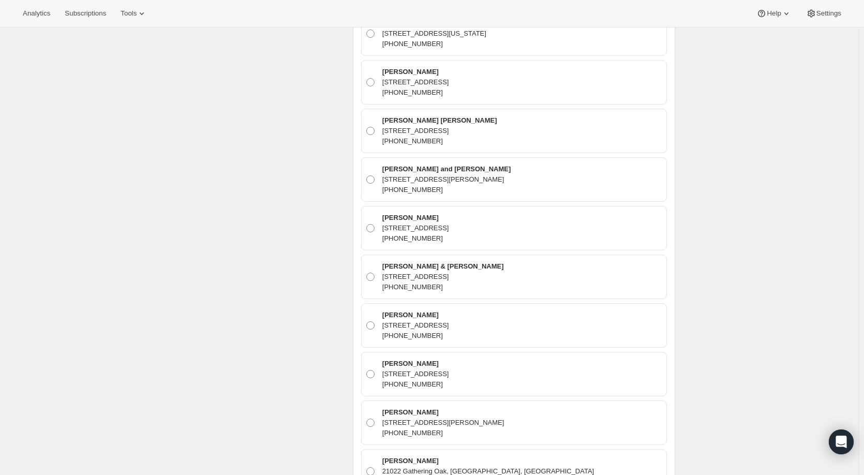
scroll to position [4065, 0]
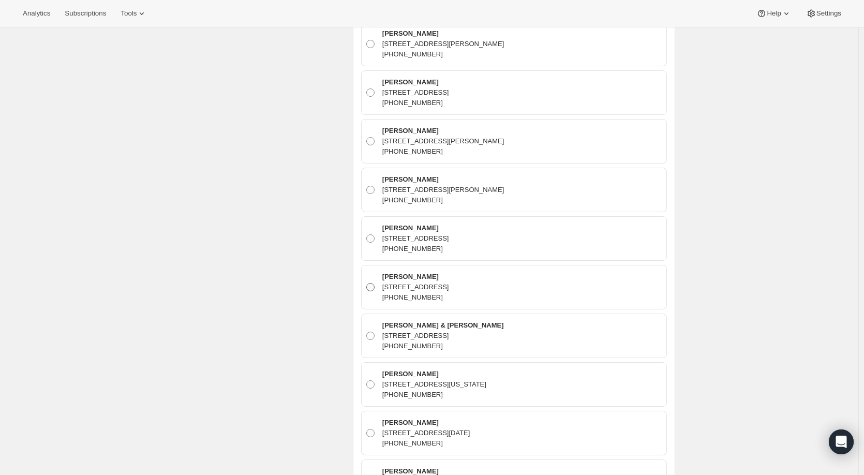
click at [374, 283] on span at bounding box center [370, 287] width 8 height 8
click at [367, 283] on input "[PERSON_NAME] [STREET_ADDRESS] [PHONE_NUMBER]" at bounding box center [366, 283] width 1 height 1
radio input "true"
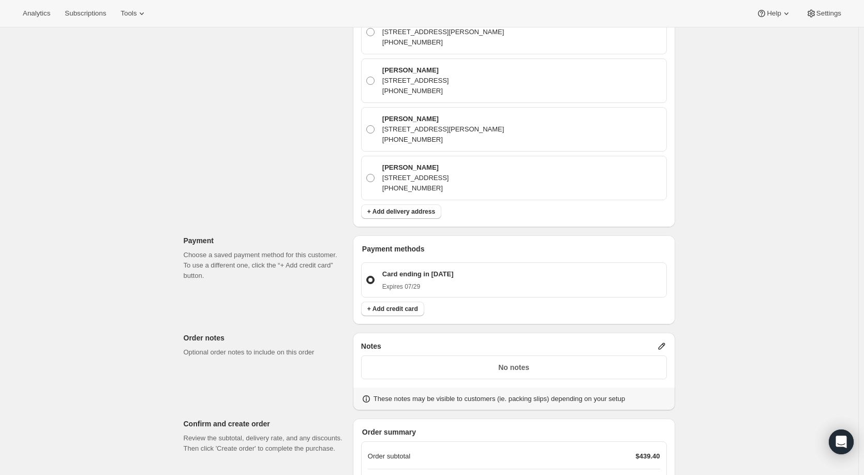
scroll to position [11773, 0]
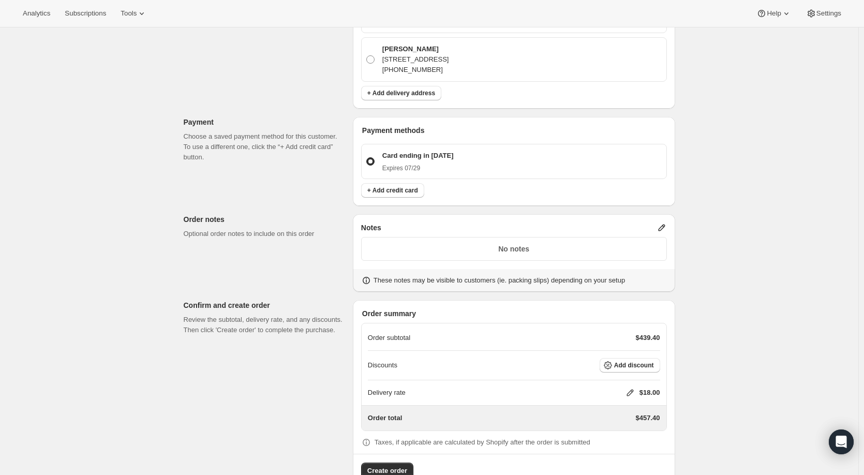
click at [665, 225] on icon at bounding box center [661, 228] width 7 height 7
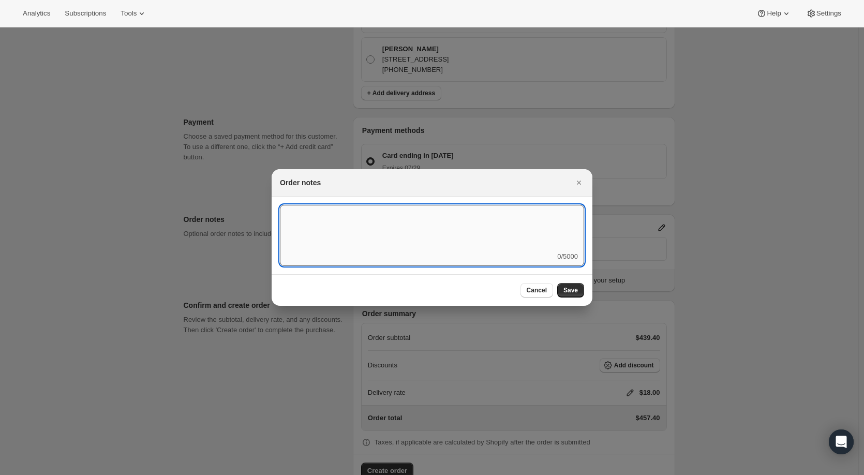
click at [404, 210] on textarea ":r4d:" at bounding box center [432, 228] width 304 height 47
type textarea "Q3"
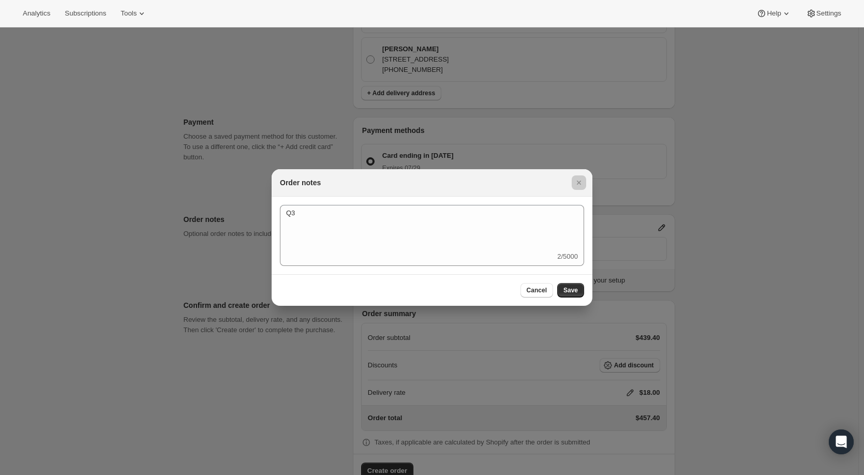
click at [310, 366] on div at bounding box center [432, 237] width 864 height 475
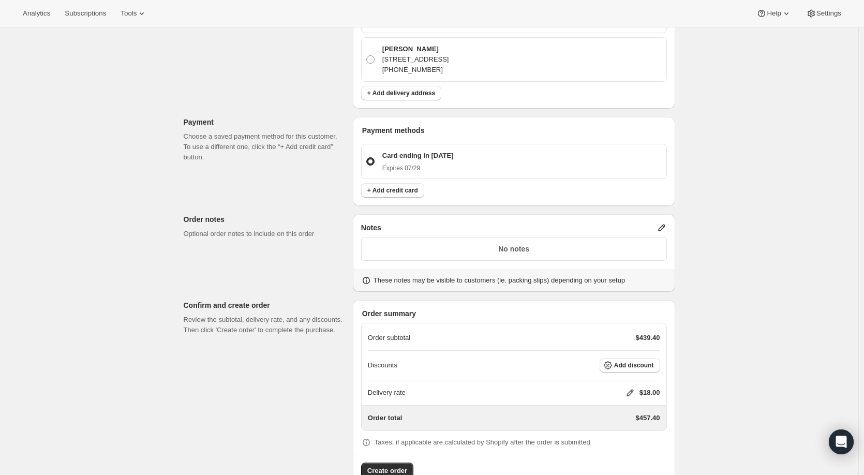
click at [664, 225] on icon at bounding box center [661, 228] width 7 height 7
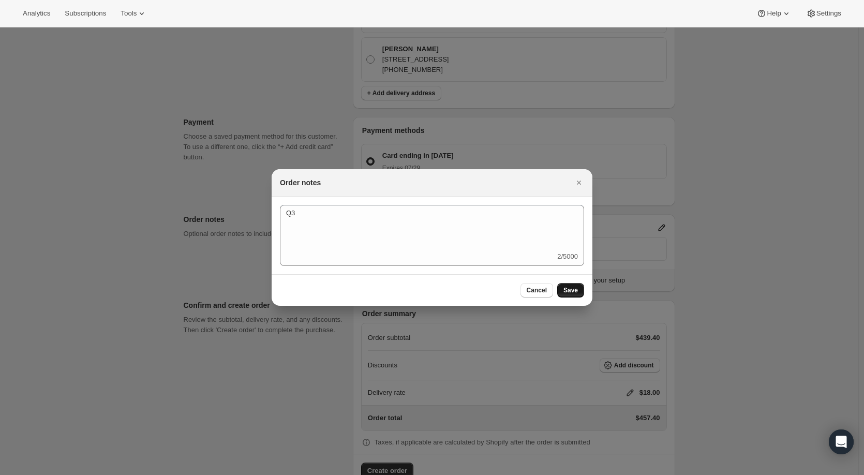
click at [571, 288] on span "Save" at bounding box center [570, 290] width 14 height 8
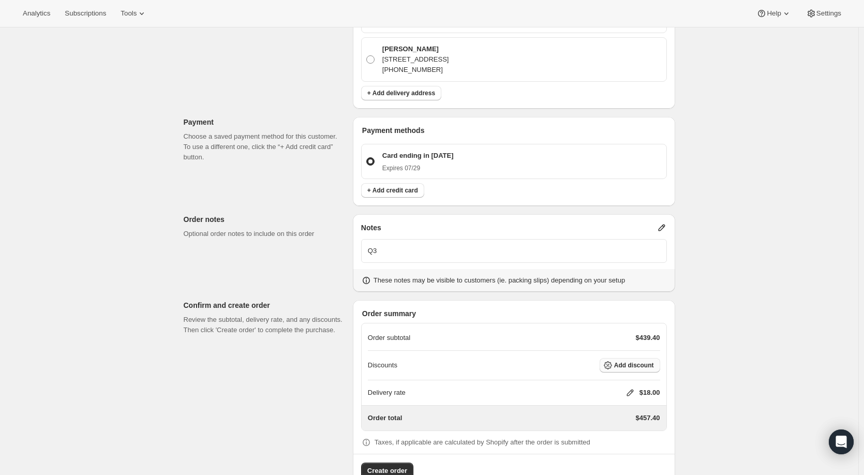
click at [639, 361] on span "Add discount" at bounding box center [634, 365] width 40 height 8
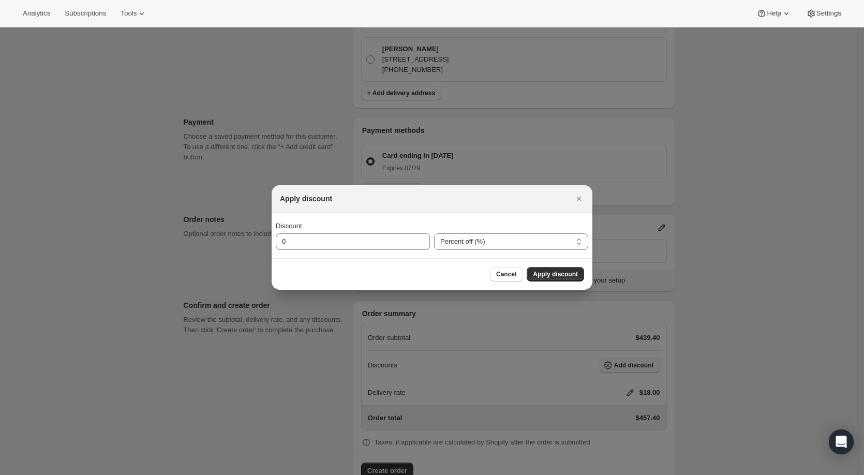
scroll to position [0, 0]
click at [486, 242] on select "Percent off (%) Amount off ($)" at bounding box center [511, 241] width 154 height 17
select select "fixedAmount"
click at [434, 233] on select "Percent off (%) Amount off ($)" at bounding box center [511, 241] width 154 height 17
click at [383, 243] on input "0" at bounding box center [345, 241] width 139 height 17
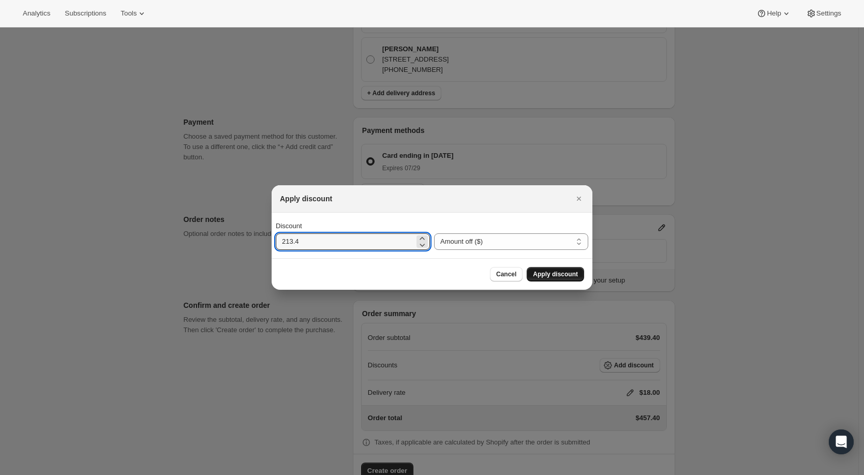
type input "213.4"
click at [556, 275] on span "Apply discount" at bounding box center [555, 274] width 45 height 8
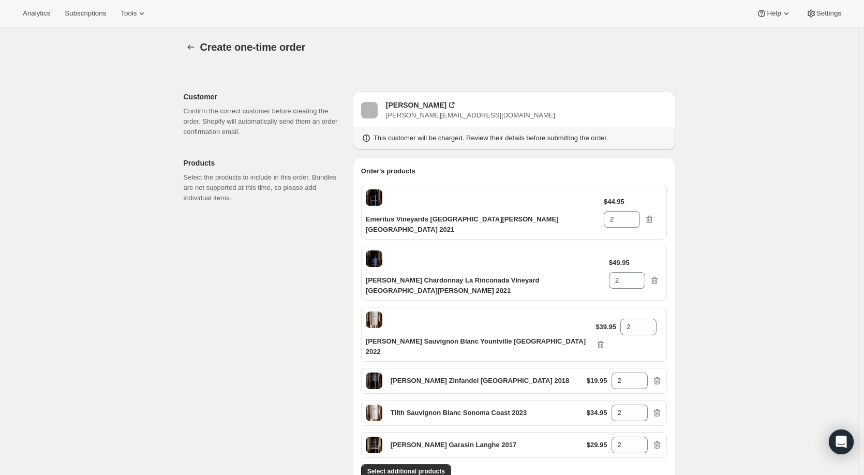
scroll to position [11768, 0]
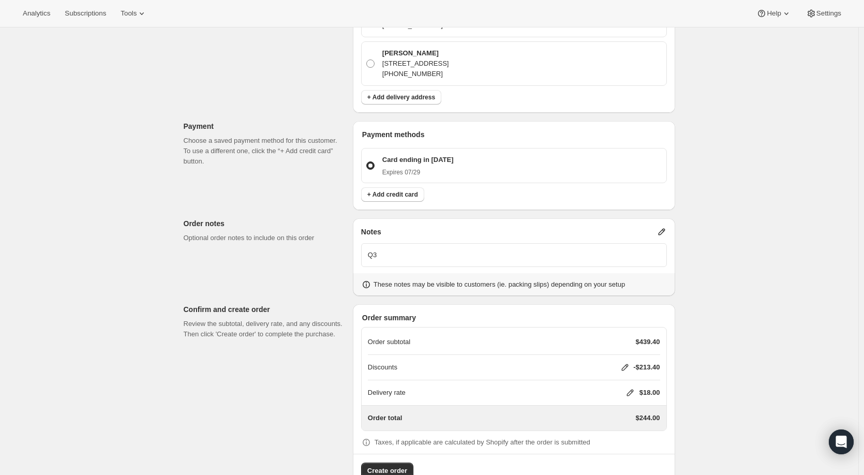
click at [633, 388] on icon at bounding box center [630, 393] width 10 height 10
click at [622, 426] on span "Save" at bounding box center [618, 426] width 14 height 8
click at [383, 466] on span "Create order" at bounding box center [387, 471] width 40 height 10
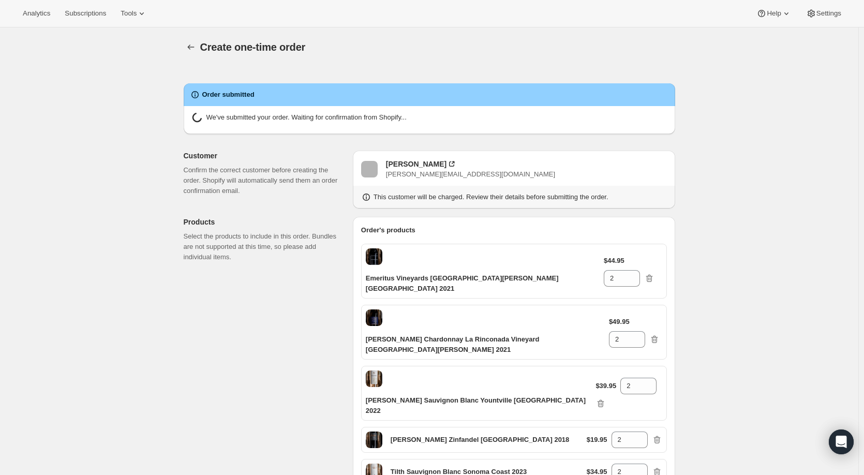
radio input "true"
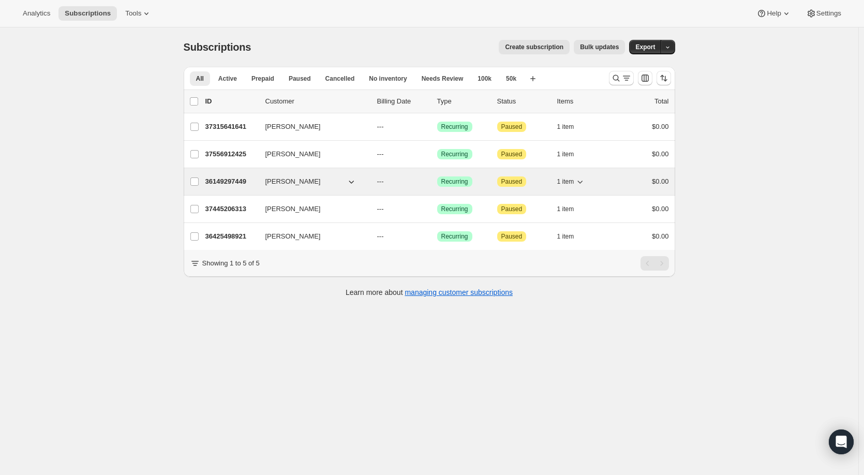
click at [227, 182] on p "36149297449" at bounding box center [231, 181] width 52 height 10
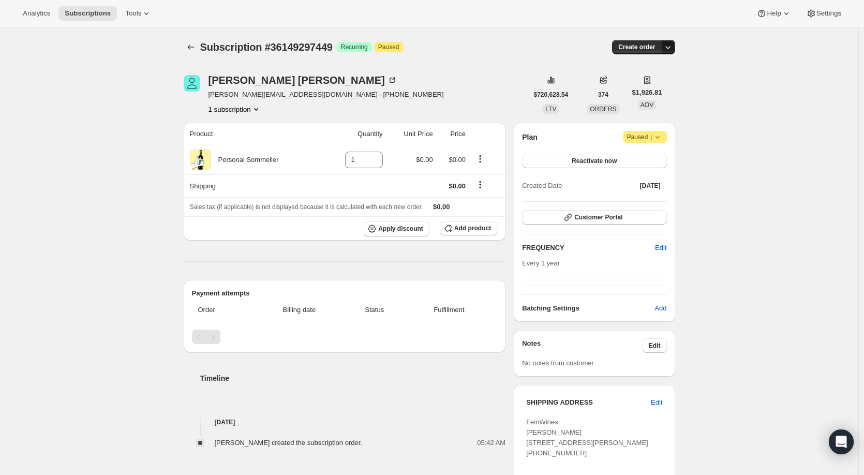
click at [671, 47] on icon "button" at bounding box center [668, 47] width 10 height 10
click at [635, 86] on span "Create custom one-time order" at bounding box center [627, 86] width 90 height 8
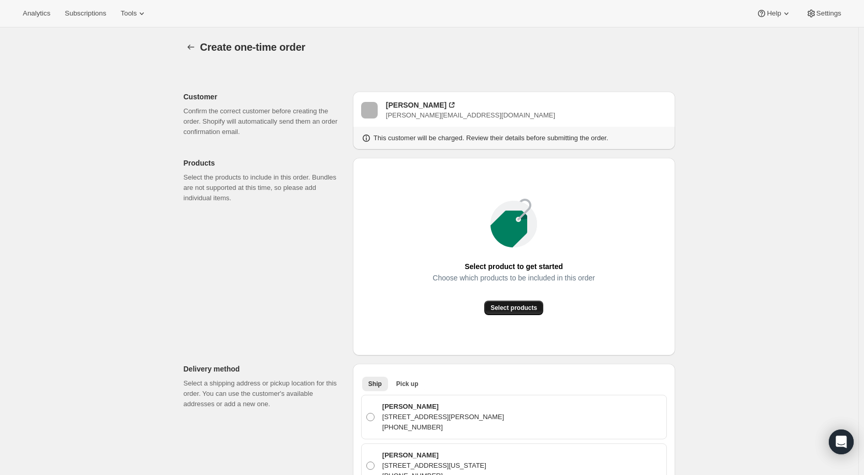
click at [516, 310] on span "Select products" at bounding box center [514, 308] width 47 height 8
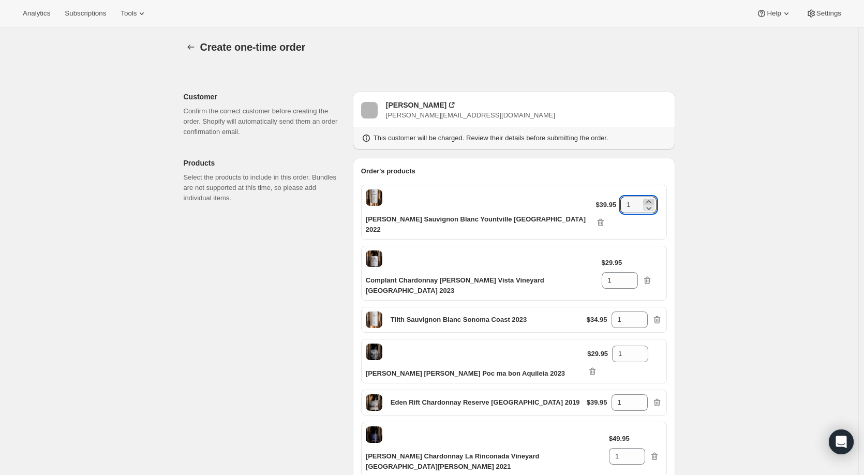
click at [646, 200] on icon at bounding box center [648, 201] width 5 height 3
type input "2"
click at [635, 278] on icon at bounding box center [630, 283] width 10 height 10
click at [635, 272] on icon at bounding box center [630, 277] width 10 height 10
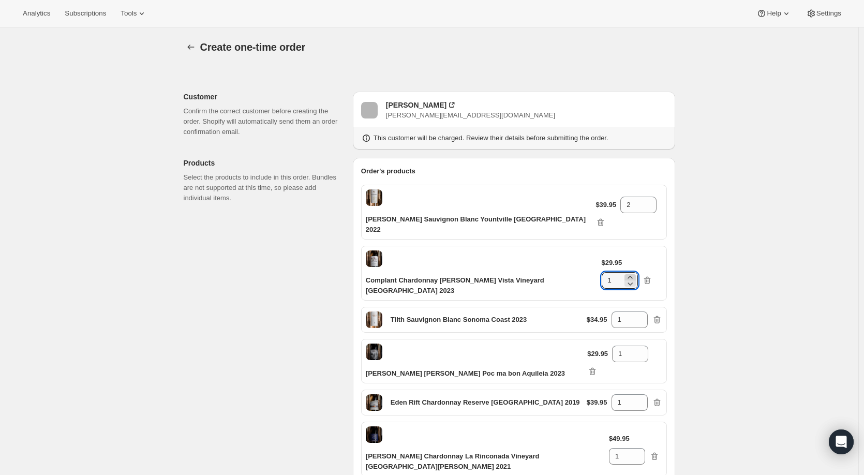
type input "2"
click at [645, 311] on icon at bounding box center [640, 316] width 10 height 10
type input "2"
click at [645, 346] on icon at bounding box center [640, 351] width 10 height 10
type input "2"
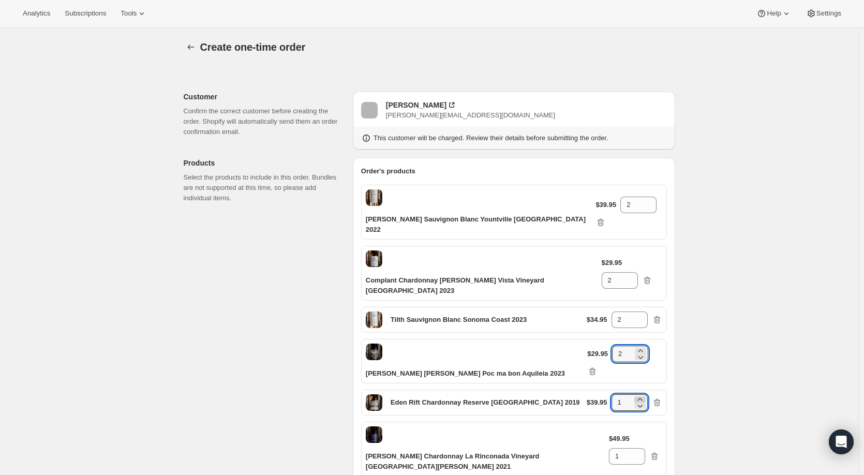
click at [645, 394] on icon at bounding box center [640, 399] width 10 height 10
type input "2"
click at [643, 448] on icon at bounding box center [637, 453] width 10 height 10
type input "2"
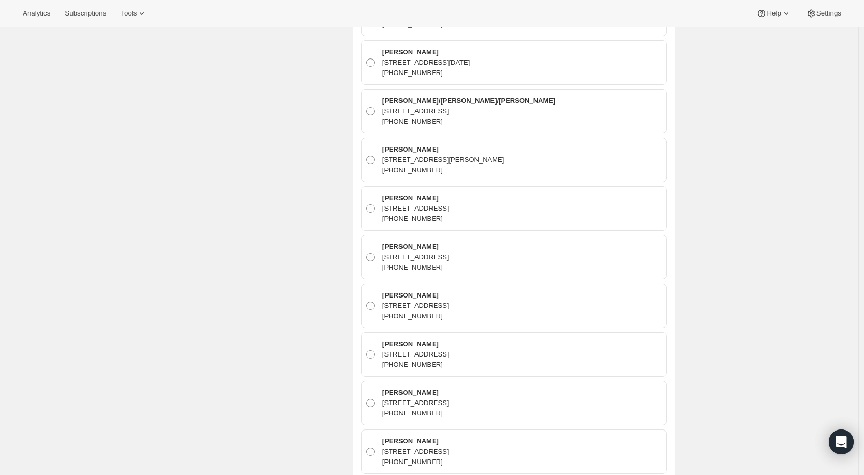
scroll to position [10923, 0]
click at [375, 302] on span at bounding box center [370, 306] width 8 height 8
click at [367, 302] on input "Steve Joudi 12348B Ventura Blvd # 337, Studio City, CA, 91604, United States +1…" at bounding box center [366, 302] width 1 height 1
radio input "true"
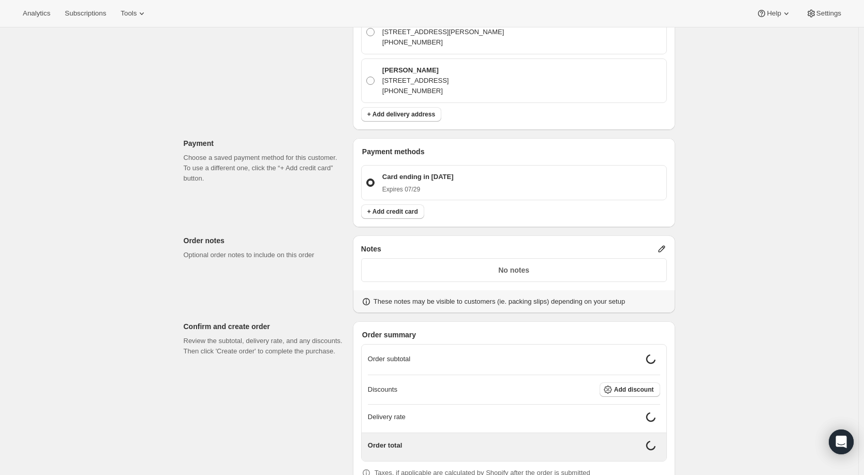
scroll to position [11762, 0]
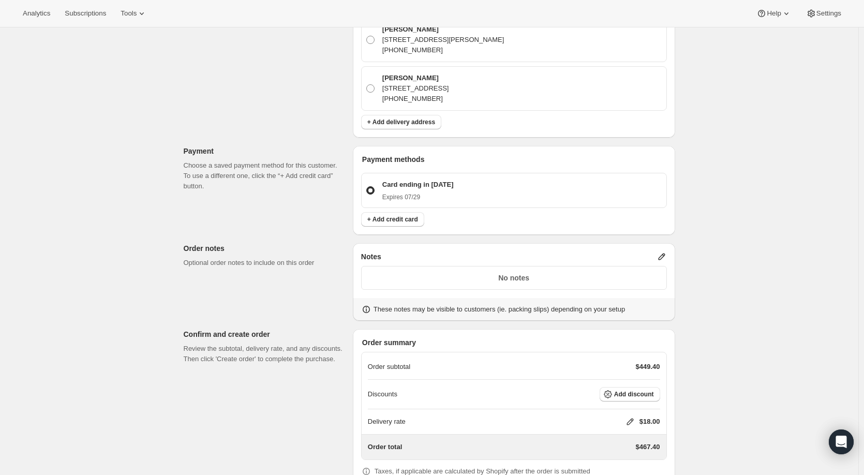
click at [664, 254] on icon at bounding box center [661, 257] width 7 height 7
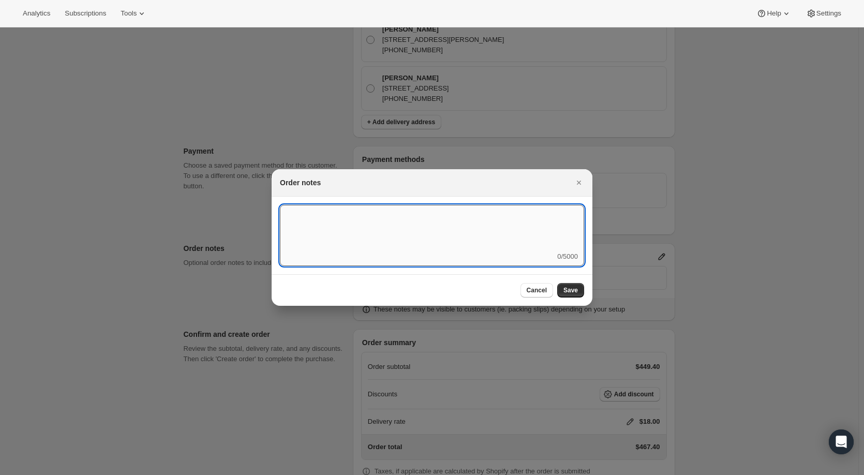
click at [366, 214] on textarea ":r4f:" at bounding box center [432, 228] width 304 height 47
type textarea "q3"
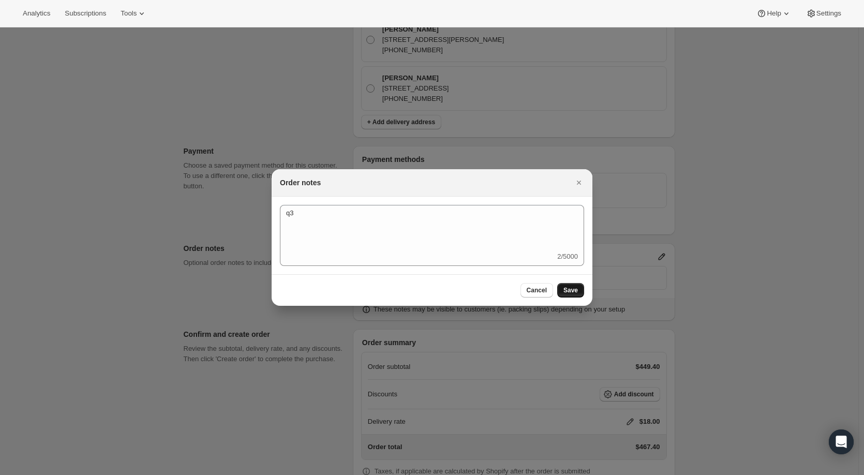
click at [568, 292] on span "Save" at bounding box center [570, 290] width 14 height 8
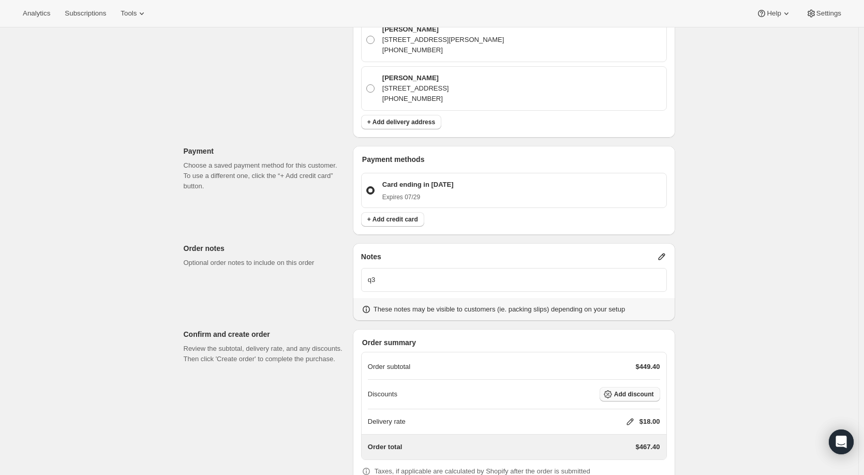
click at [640, 390] on span "Add discount" at bounding box center [634, 394] width 40 height 8
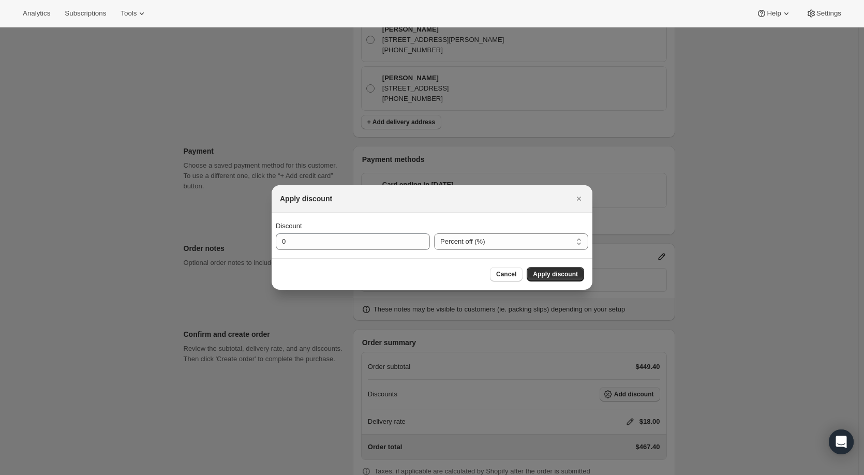
scroll to position [0, 0]
click at [352, 244] on input "0" at bounding box center [345, 241] width 139 height 17
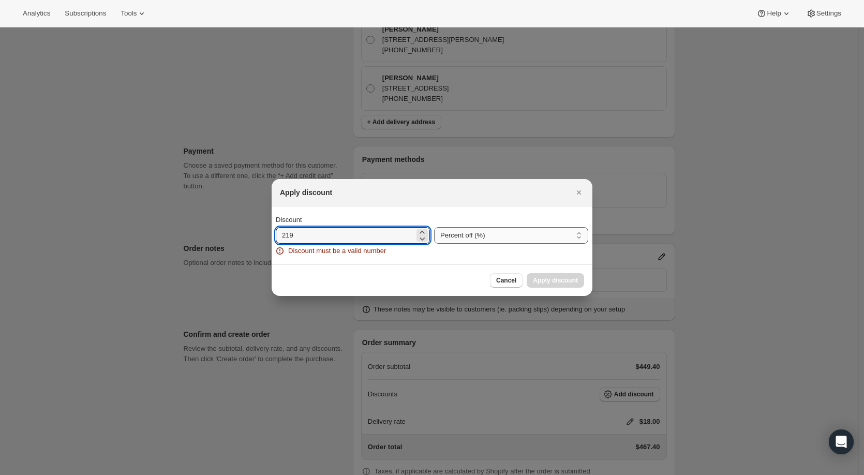
type input "219"
click at [462, 237] on select "Percent off (%) Amount off ($)" at bounding box center [511, 235] width 154 height 17
select select "fixedAmount"
click at [434, 227] on select "Percent off (%) Amount off ($)" at bounding box center [511, 235] width 154 height 17
click at [421, 234] on icon ":r4h:" at bounding box center [422, 238] width 10 height 10
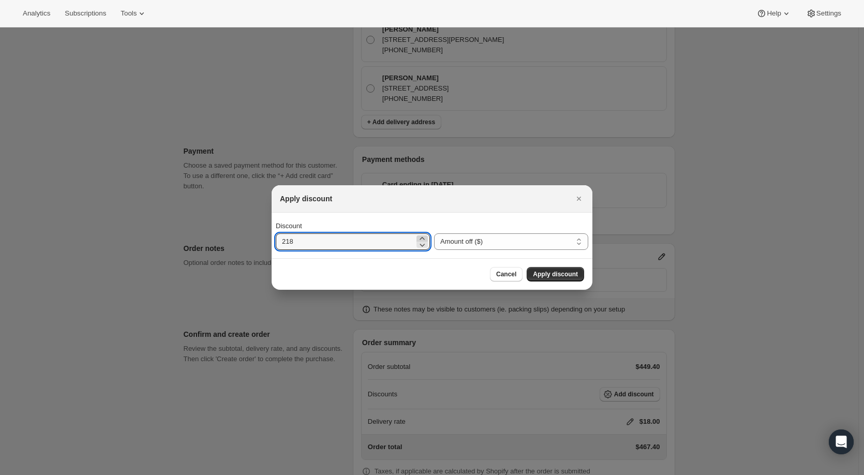
click at [423, 239] on icon ":r4h:" at bounding box center [422, 238] width 10 height 10
type input "219"
click at [427, 278] on div "Cancel Apply discount" at bounding box center [432, 274] width 304 height 14
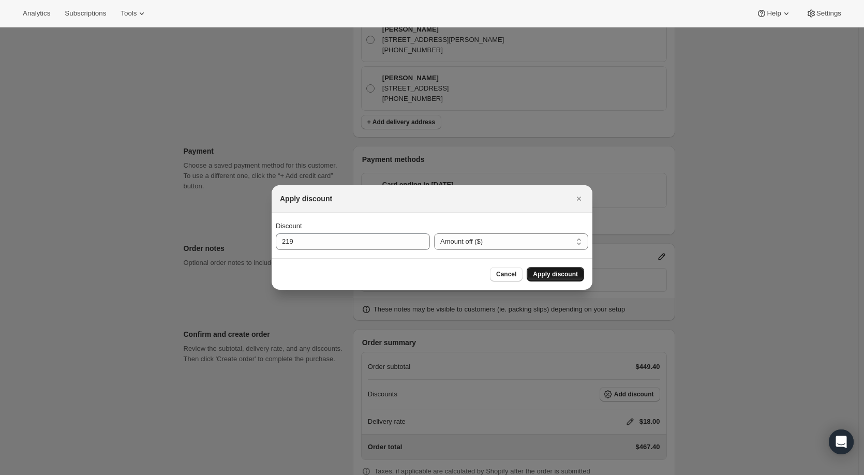
click at [563, 274] on span "Apply discount" at bounding box center [555, 274] width 45 height 8
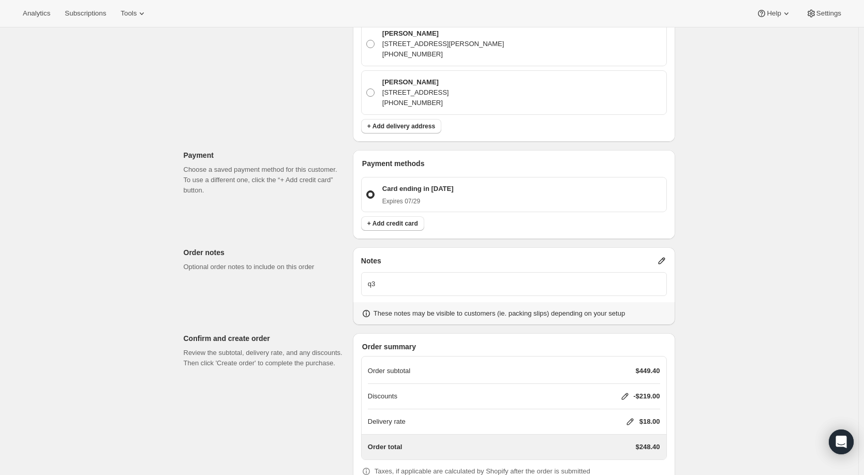
click at [626, 417] on icon at bounding box center [630, 422] width 10 height 10
click at [619, 423] on span "Save" at bounding box center [618, 426] width 14 height 8
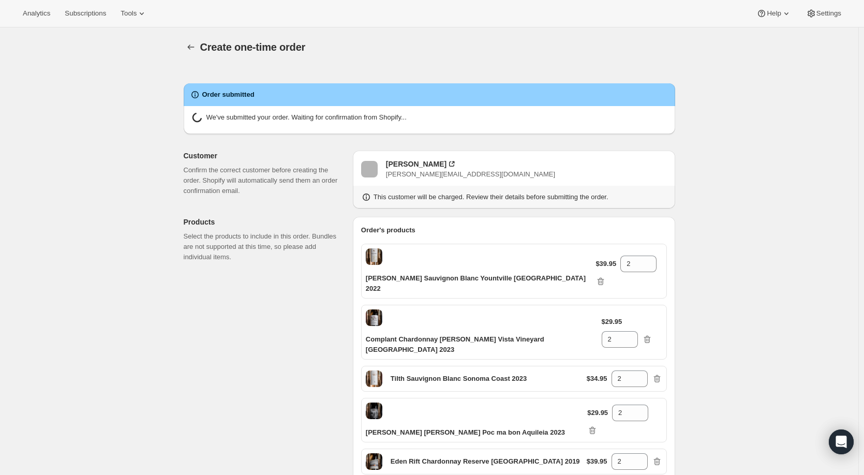
radio input "true"
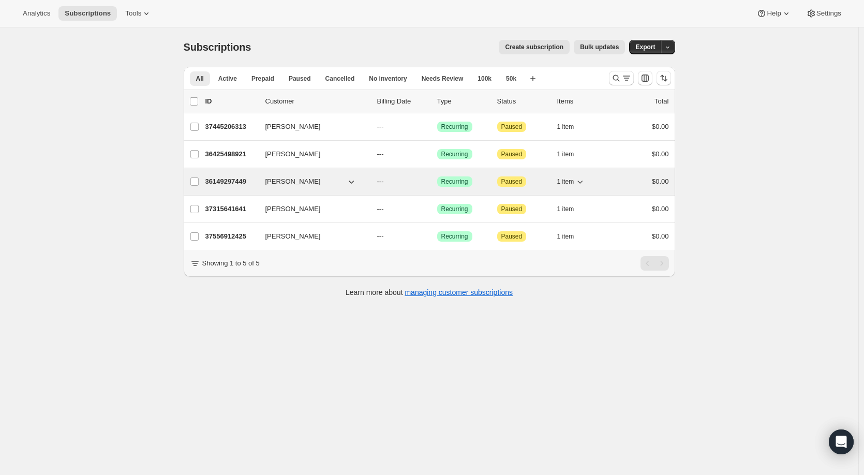
click at [222, 183] on p "36149297449" at bounding box center [231, 181] width 52 height 10
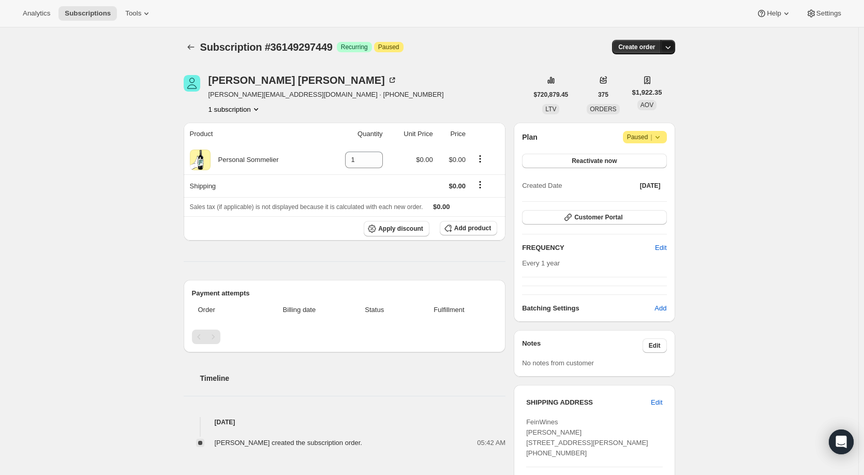
click at [672, 47] on icon "button" at bounding box center [668, 47] width 10 height 10
click at [653, 84] on span "Create custom one-time order" at bounding box center [627, 86] width 90 height 8
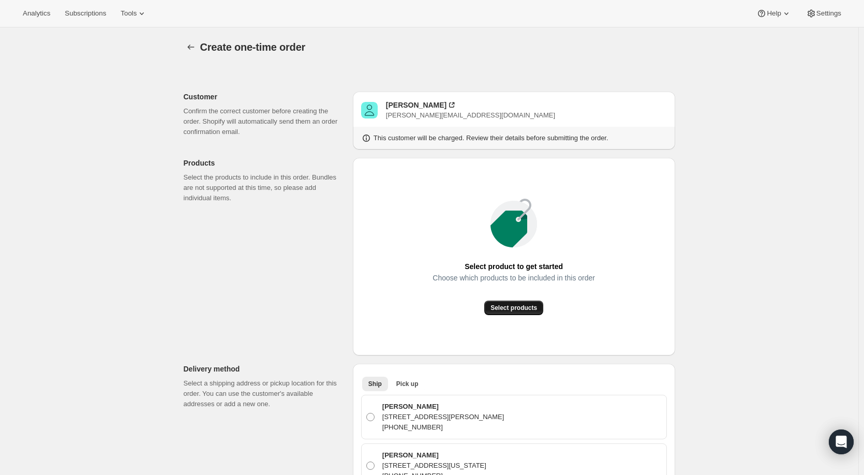
click at [526, 304] on span "Select products" at bounding box center [514, 308] width 47 height 8
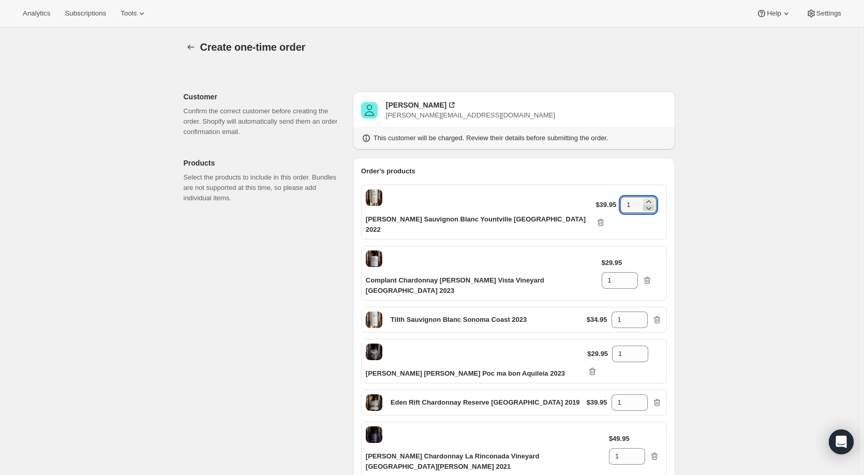
click at [644, 203] on icon at bounding box center [649, 208] width 10 height 10
click at [644, 197] on icon at bounding box center [649, 202] width 10 height 10
type input "2"
click at [635, 272] on icon at bounding box center [630, 277] width 10 height 10
type input "2"
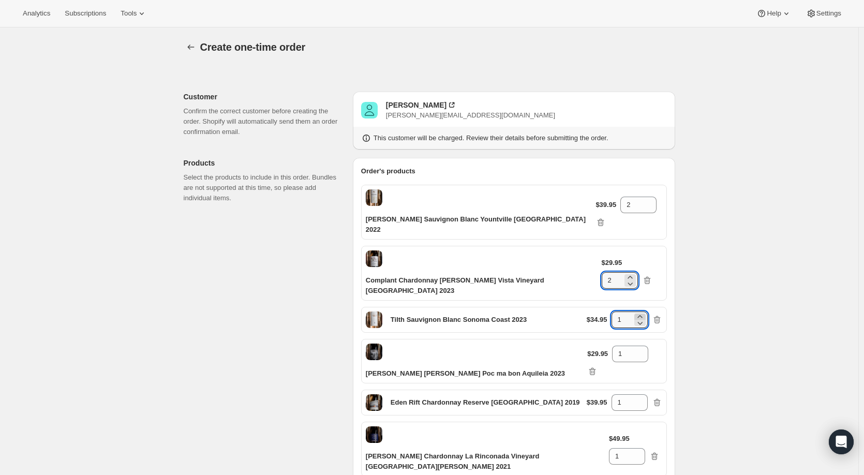
click at [642, 311] on icon at bounding box center [640, 316] width 10 height 10
type input "2"
click at [643, 349] on icon at bounding box center [640, 350] width 5 height 3
type input "2"
click at [642, 400] on icon at bounding box center [640, 405] width 10 height 10
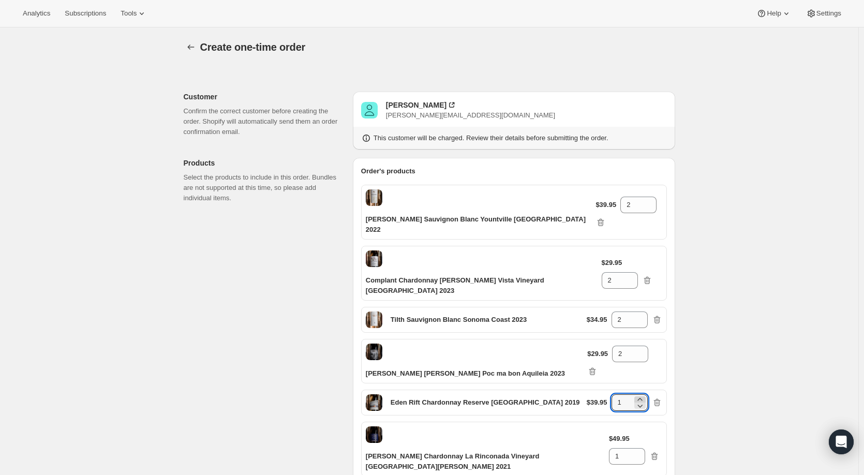
click at [645, 394] on icon at bounding box center [640, 399] width 10 height 10
type input "2"
click at [643, 448] on icon at bounding box center [637, 453] width 10 height 10
type input "2"
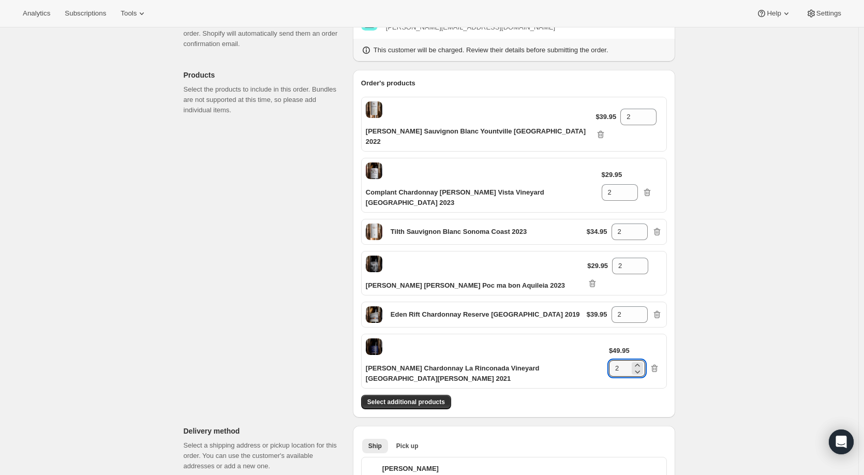
scroll to position [103, 0]
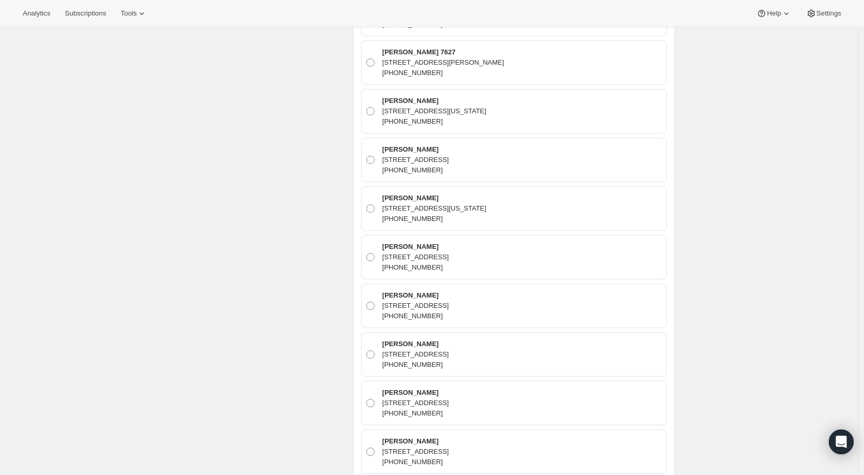
scroll to position [7713, 0]
click at [373, 448] on span at bounding box center [370, 452] width 8 height 8
click at [367, 448] on input "[PERSON_NAME] [STREET_ADDRESS] [PHONE_NUMBER]" at bounding box center [366, 448] width 1 height 1
radio input "true"
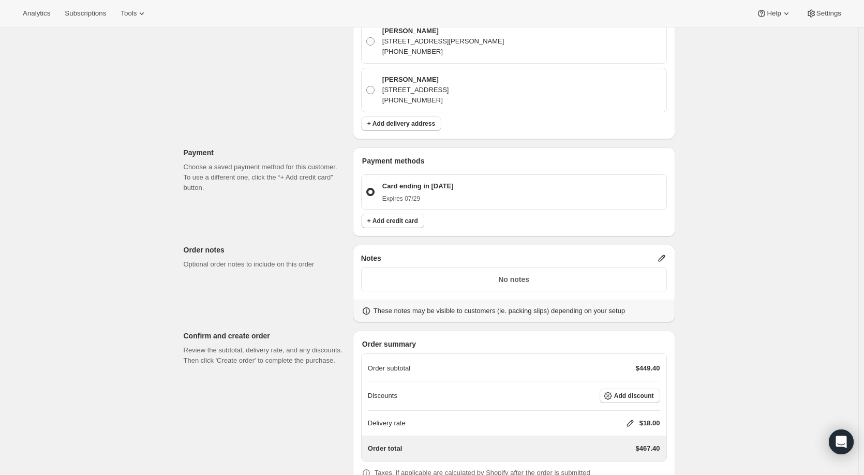
scroll to position [11762, 0]
click at [663, 251] on icon at bounding box center [662, 256] width 10 height 10
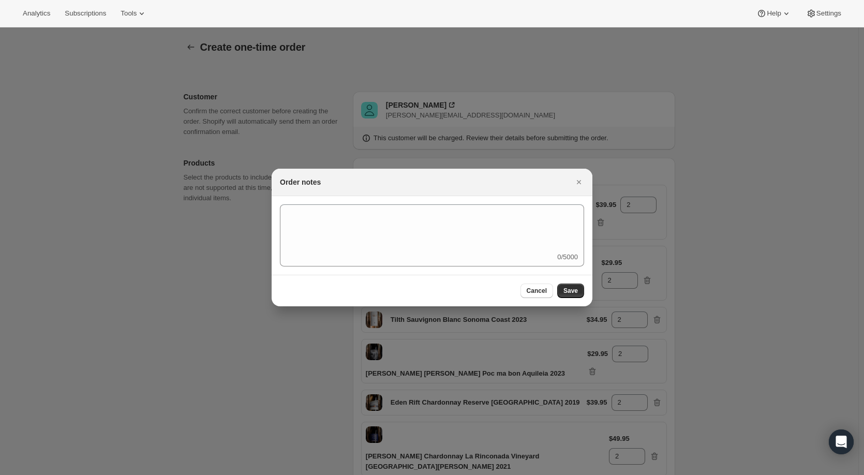
scroll to position [0, 0]
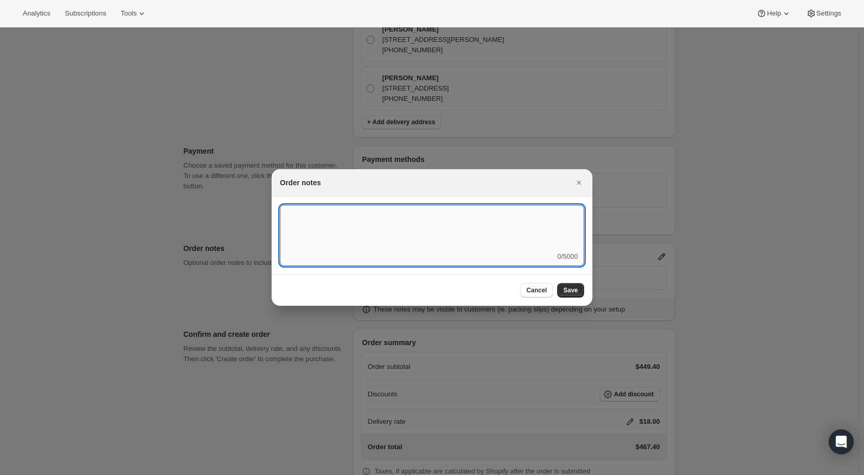
click at [356, 220] on textarea ":r4d:" at bounding box center [432, 228] width 304 height 47
type textarea "Q3"
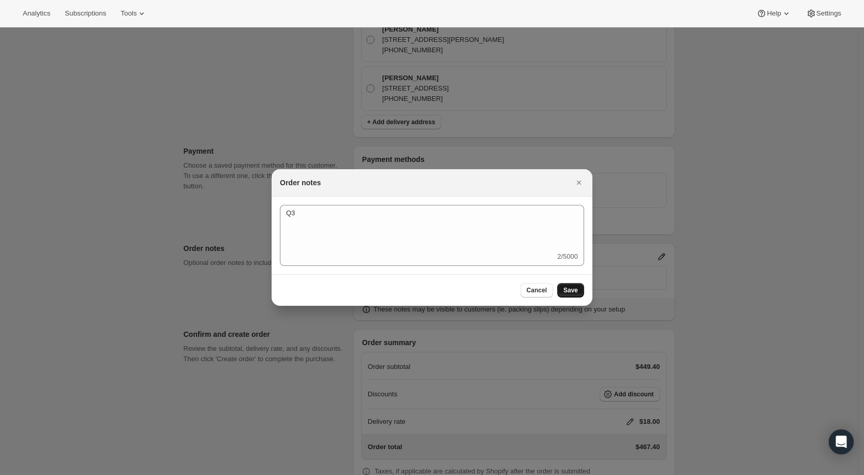
click at [573, 291] on span "Save" at bounding box center [570, 290] width 14 height 8
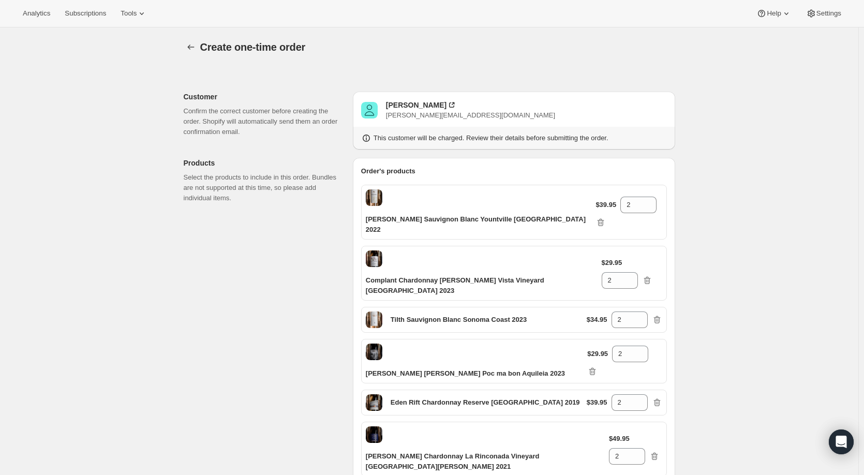
scroll to position [11762, 0]
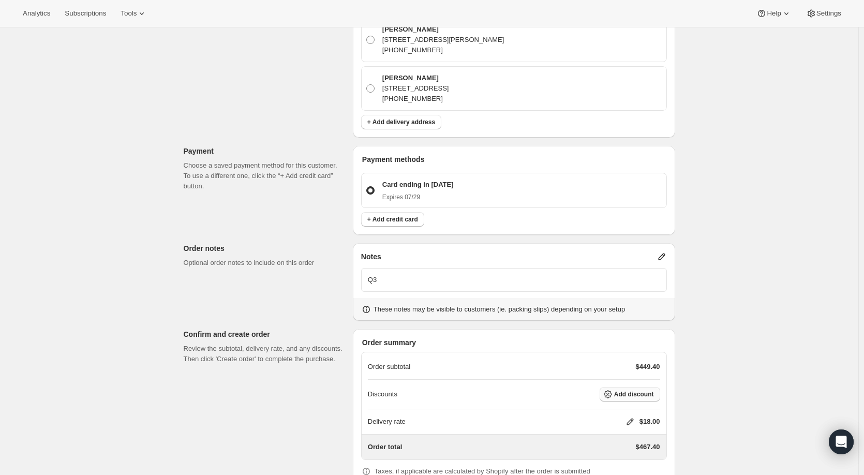
click at [643, 390] on span "Add discount" at bounding box center [634, 394] width 40 height 8
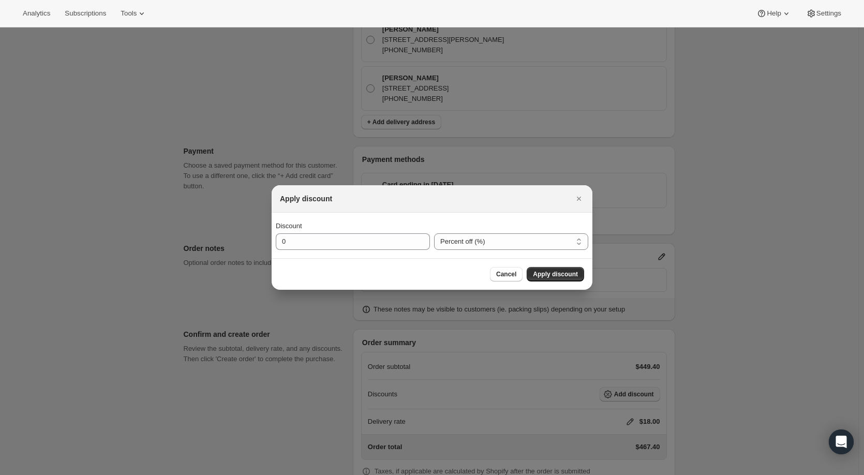
scroll to position [0, 0]
click at [467, 242] on select "Percent off (%) Amount off ($)" at bounding box center [511, 241] width 154 height 17
select select "fixedAmount"
click at [434, 233] on select "Percent off (%) Amount off ($)" at bounding box center [511, 241] width 154 height 17
click at [295, 244] on input "0" at bounding box center [345, 241] width 139 height 17
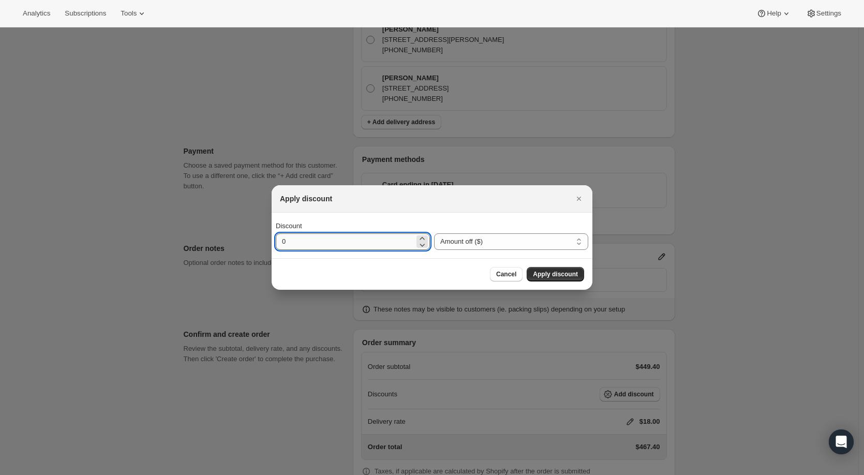
click at [295, 244] on input "0" at bounding box center [345, 241] width 139 height 17
type input "219.4"
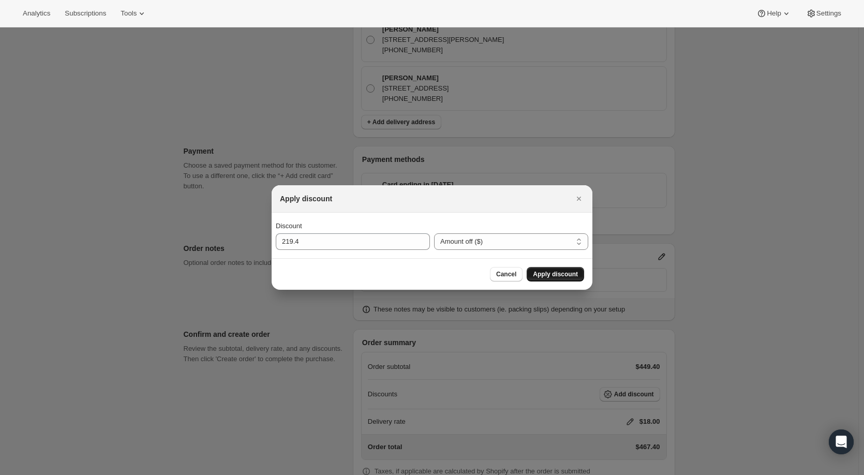
click at [567, 272] on span "Apply discount" at bounding box center [555, 274] width 45 height 8
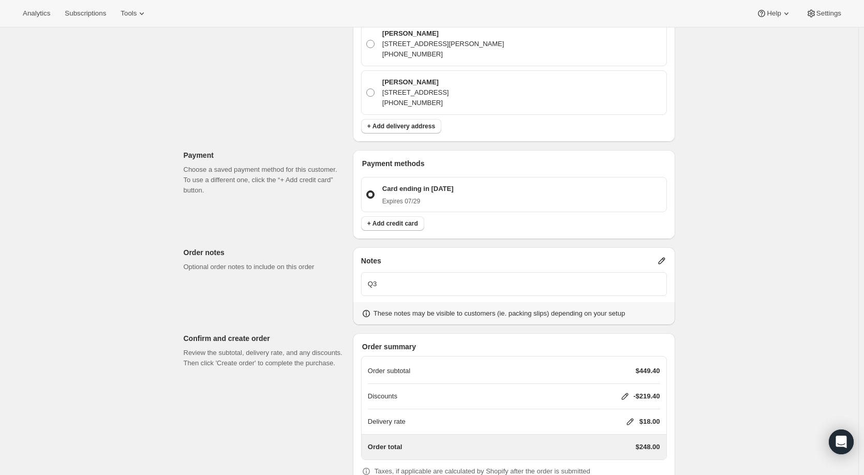
click at [629, 419] on icon at bounding box center [630, 422] width 7 height 7
click at [619, 424] on span "Save" at bounding box center [618, 426] width 14 height 8
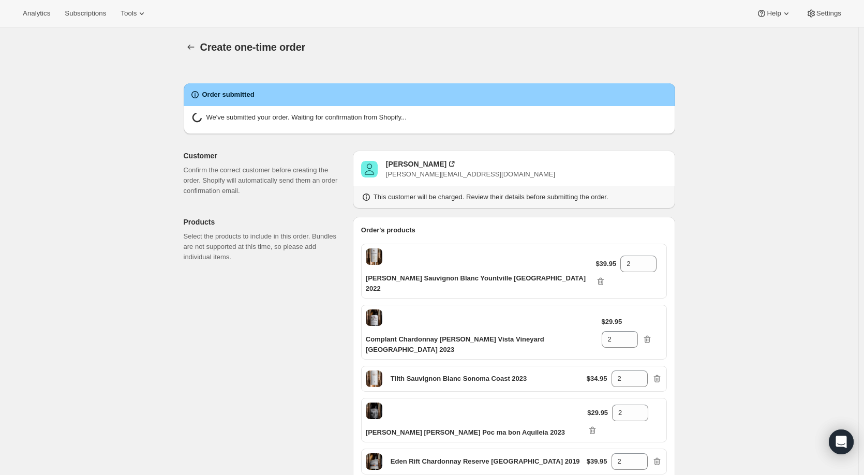
radio input "true"
